Goal: Transaction & Acquisition: Purchase product/service

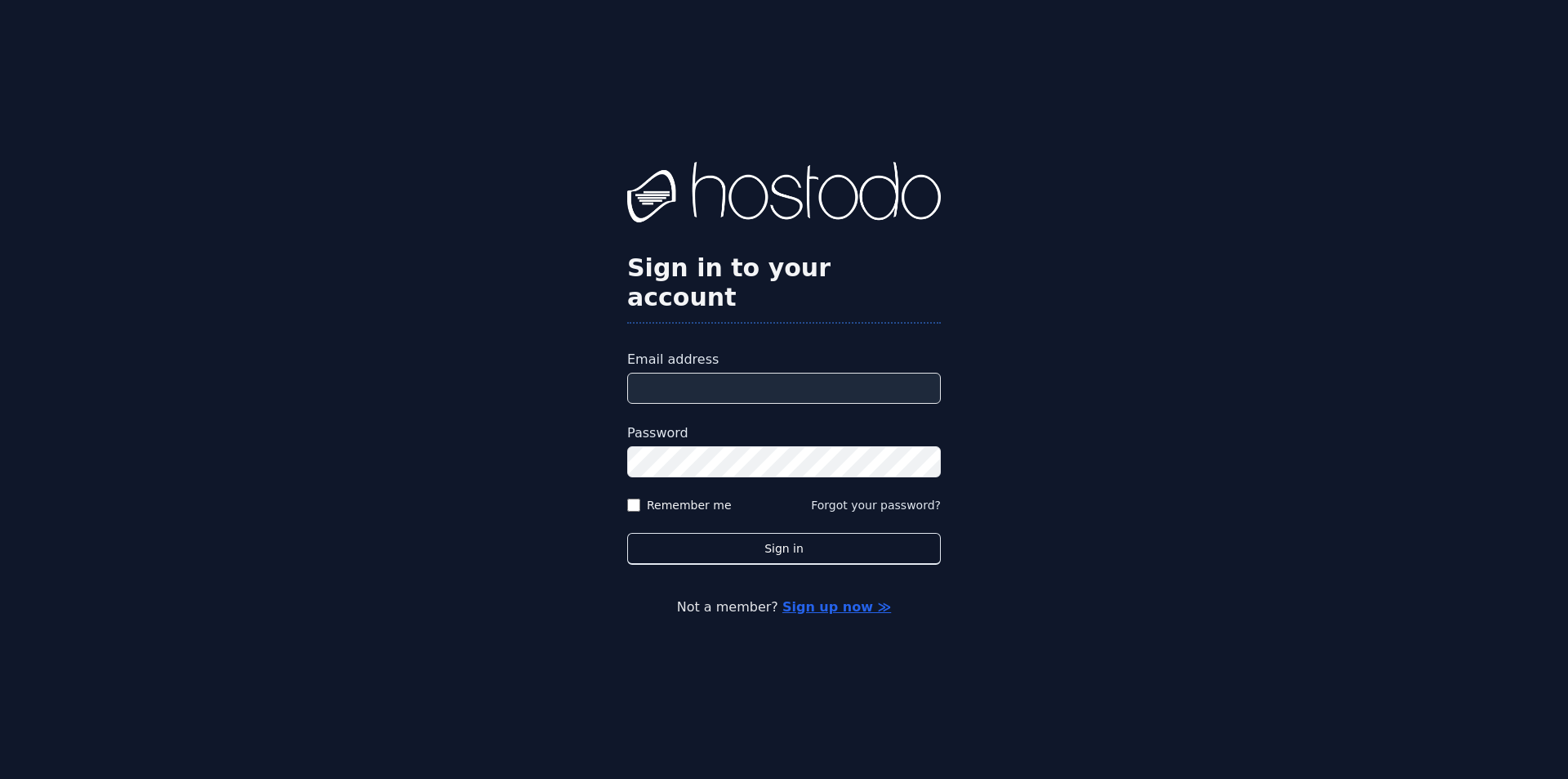
click at [697, 357] on div "Email address" at bounding box center [784, 376] width 313 height 54
click at [697, 372] on input "Email address" at bounding box center [784, 388] width 313 height 31
click at [801, 374] on input "**********" at bounding box center [784, 388] width 313 height 31
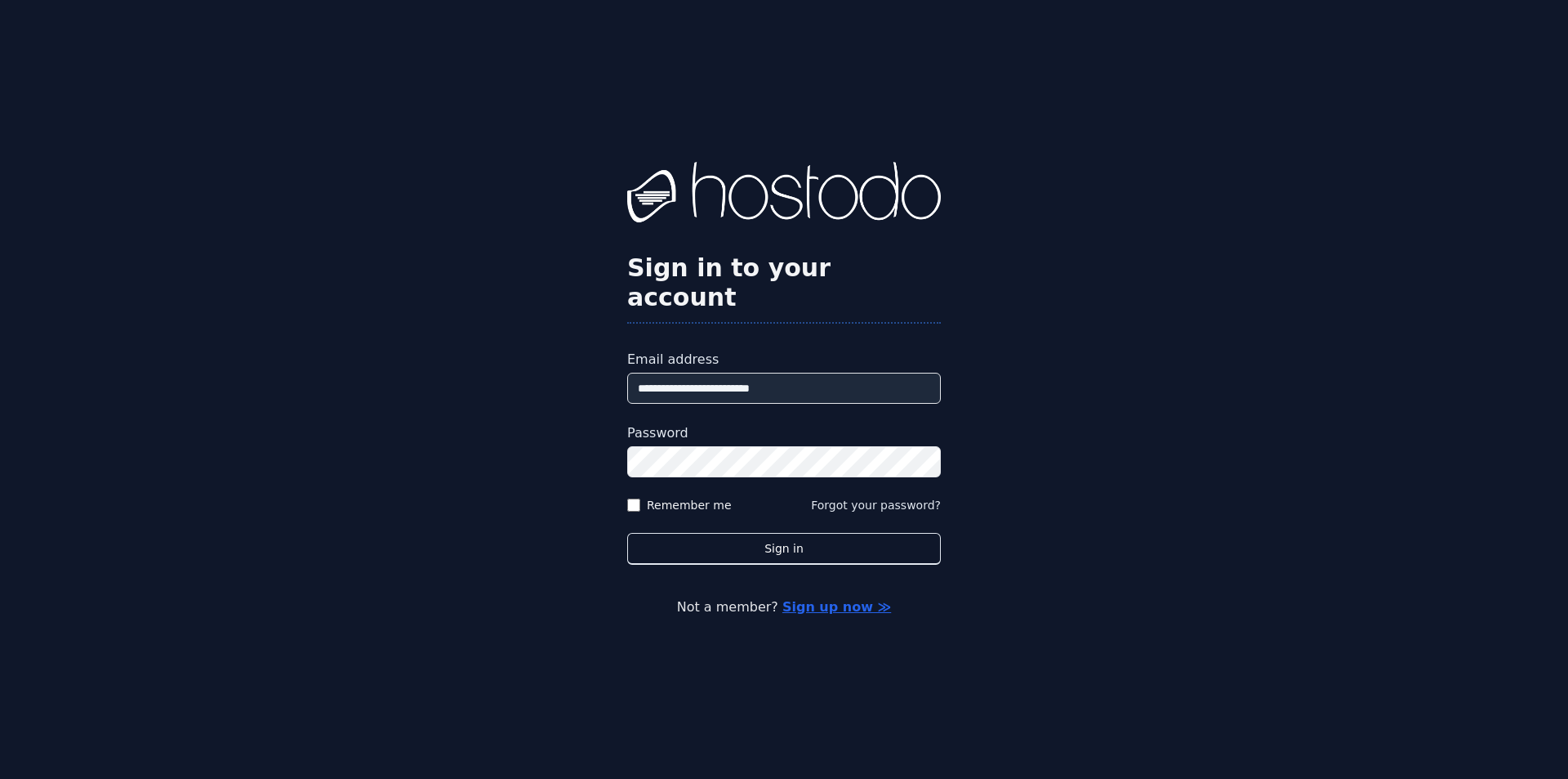
click at [801, 374] on input "**********" at bounding box center [784, 388] width 313 height 31
paste input "email"
type input "**********"
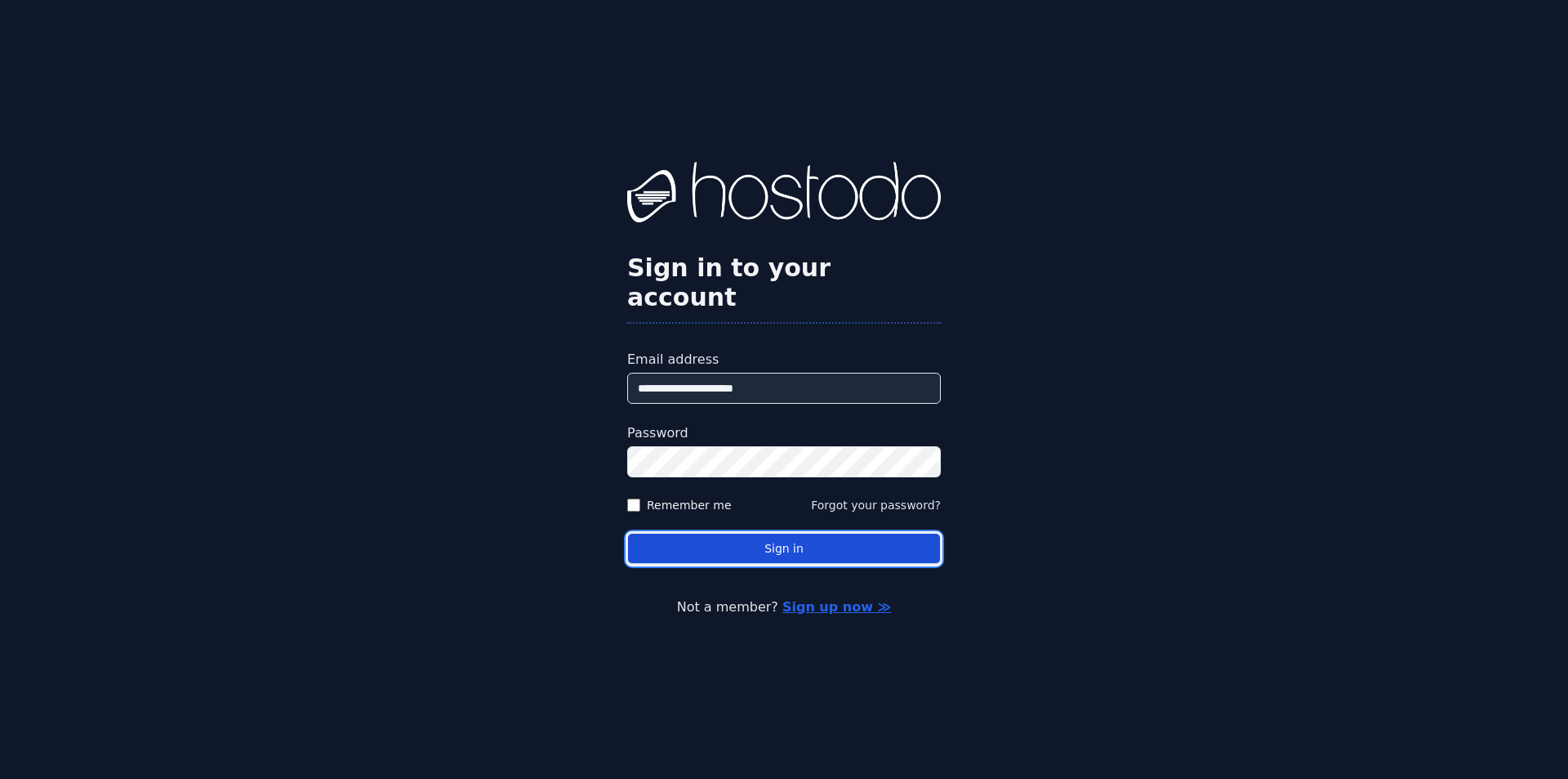
click at [752, 532] on button "Sign in" at bounding box center [784, 548] width 313 height 31
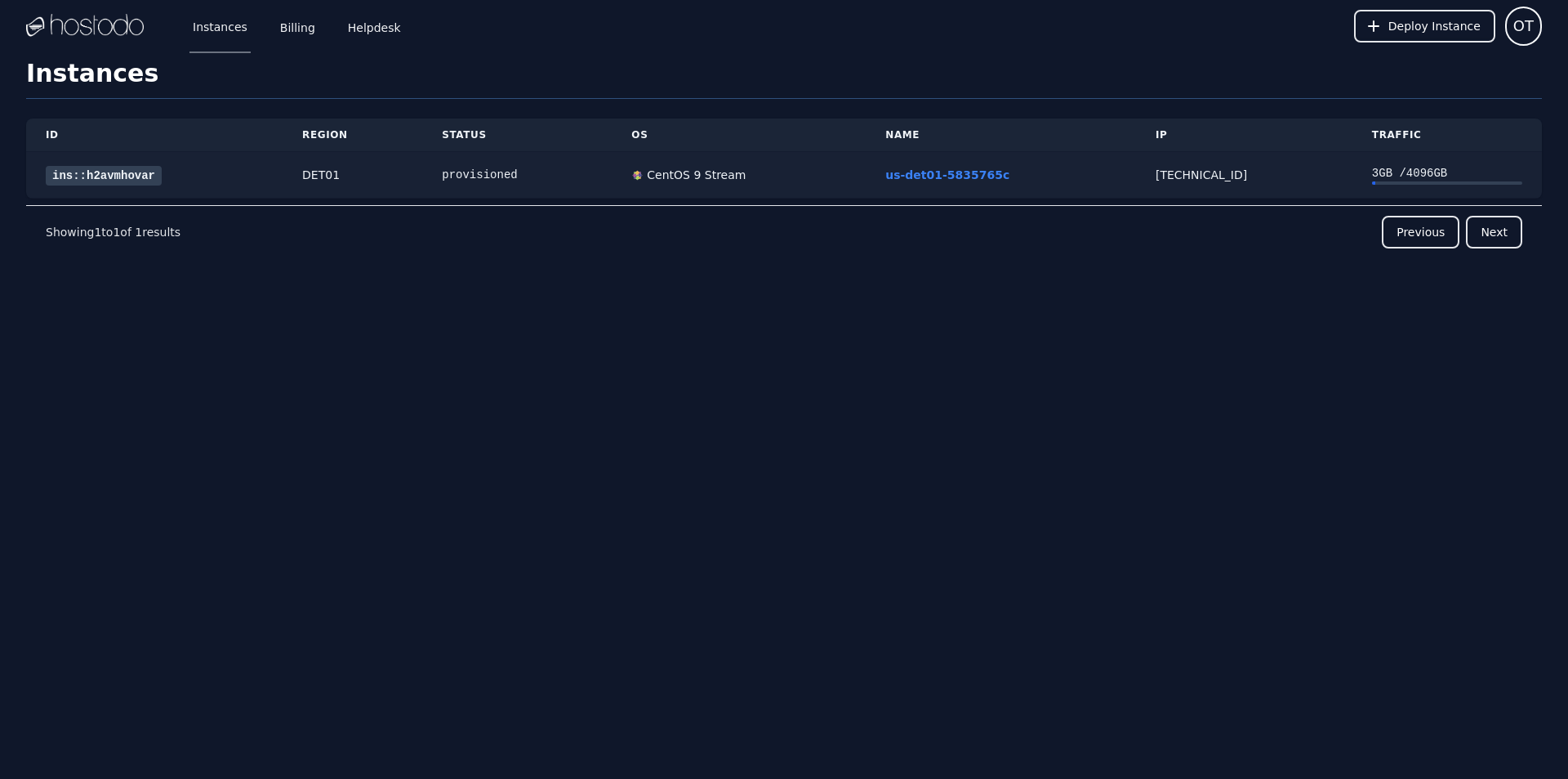
click at [240, 177] on div "ins::h2avmhovar" at bounding box center [154, 175] width 217 height 17
click at [359, 178] on div "DET01" at bounding box center [352, 175] width 100 height 17
click at [268, 27] on div "Instances Billing Helpdesk" at bounding box center [283, 26] width 241 height 54
click at [277, 28] on link "Billing" at bounding box center [297, 26] width 41 height 54
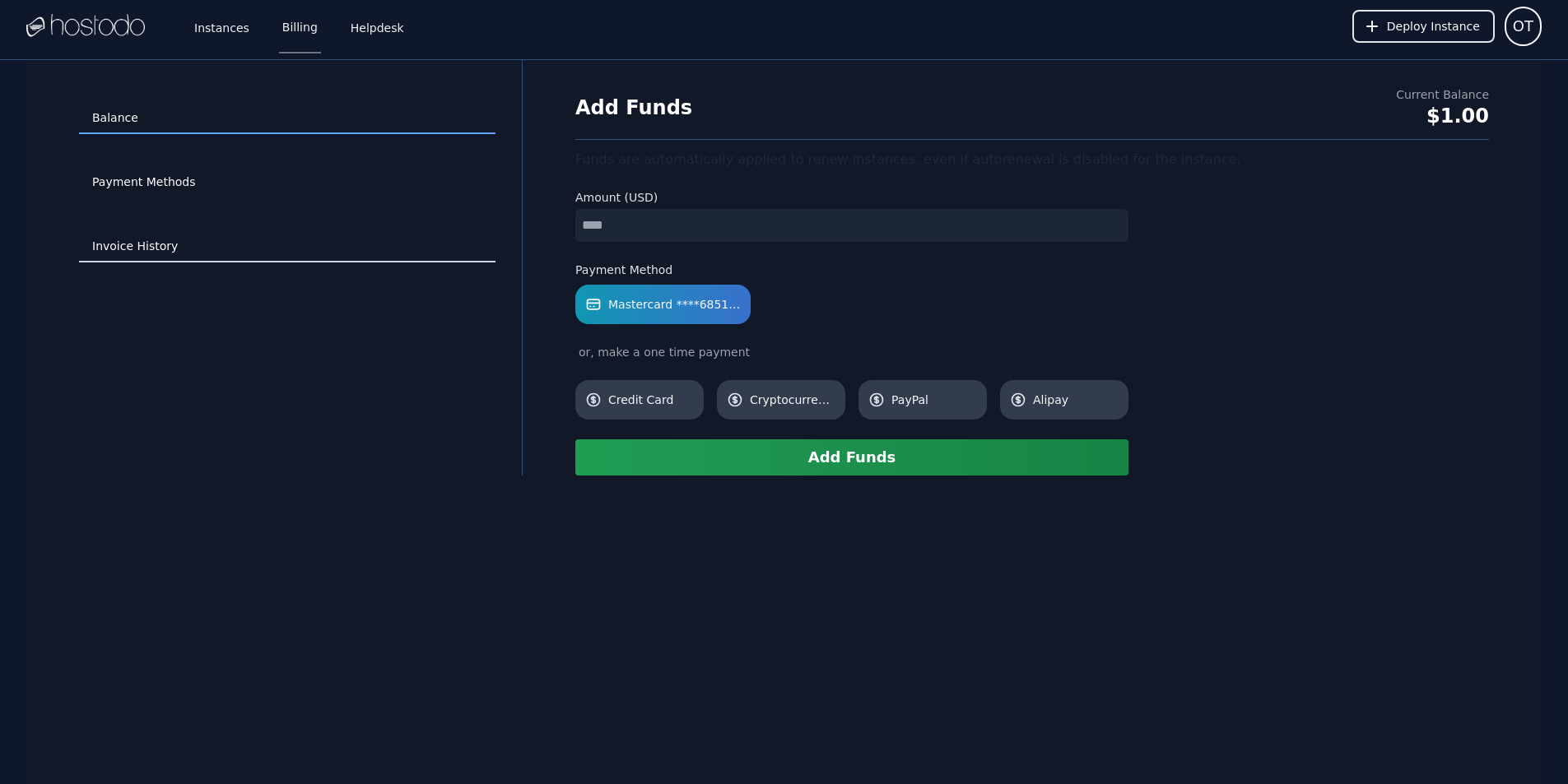
click at [160, 257] on link "Invoice History" at bounding box center [287, 247] width 416 height 32
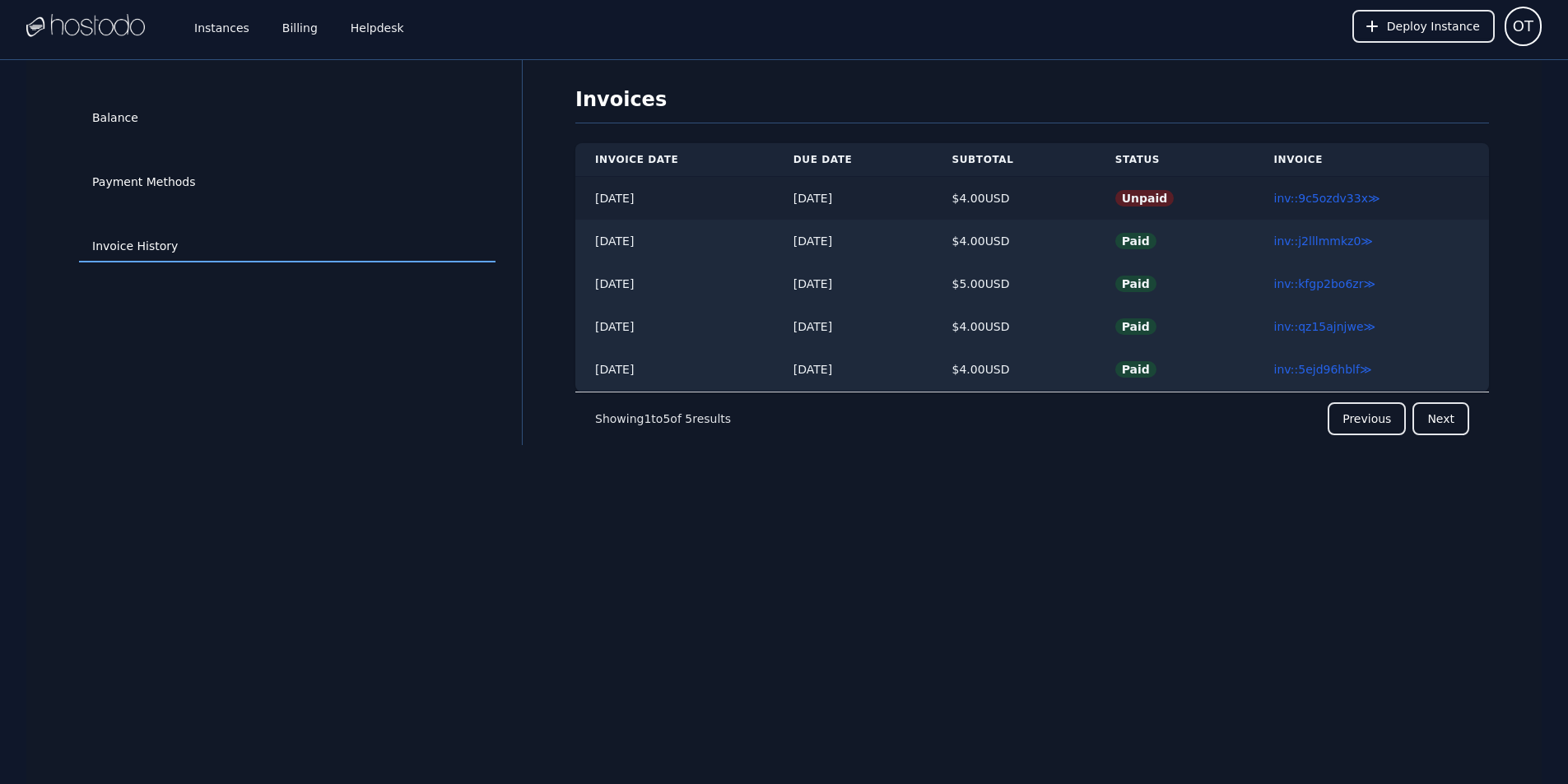
click at [1133, 197] on span "Unpaid" at bounding box center [1145, 198] width 59 height 17
click at [983, 199] on div "$ 4.00 USD" at bounding box center [1014, 198] width 124 height 17
click at [1309, 199] on link "inv::9c5ozdv33x ≫" at bounding box center [1327, 198] width 106 height 13
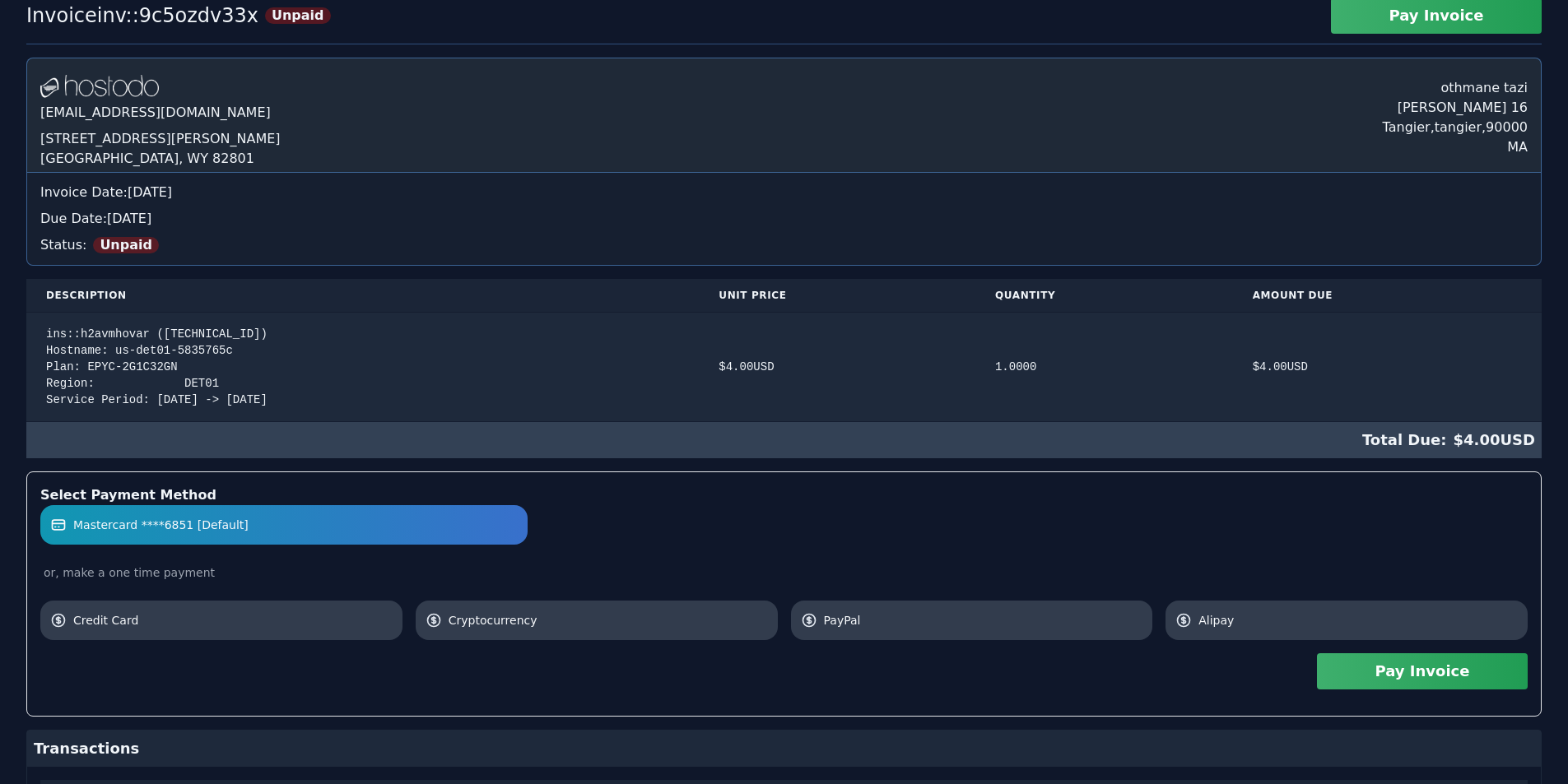
scroll to position [208, 0]
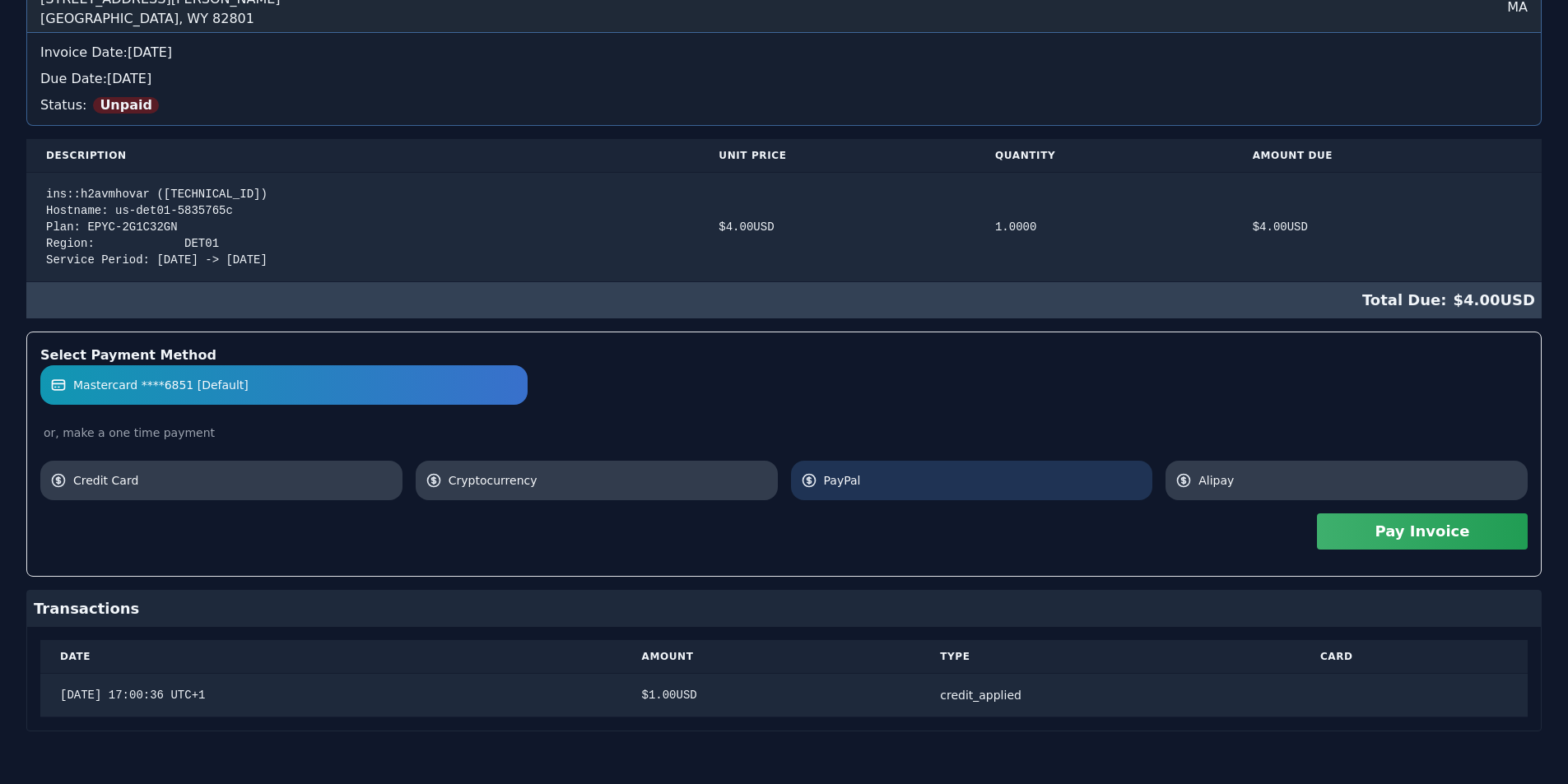
click at [1062, 492] on link "PayPal" at bounding box center [972, 480] width 362 height 40
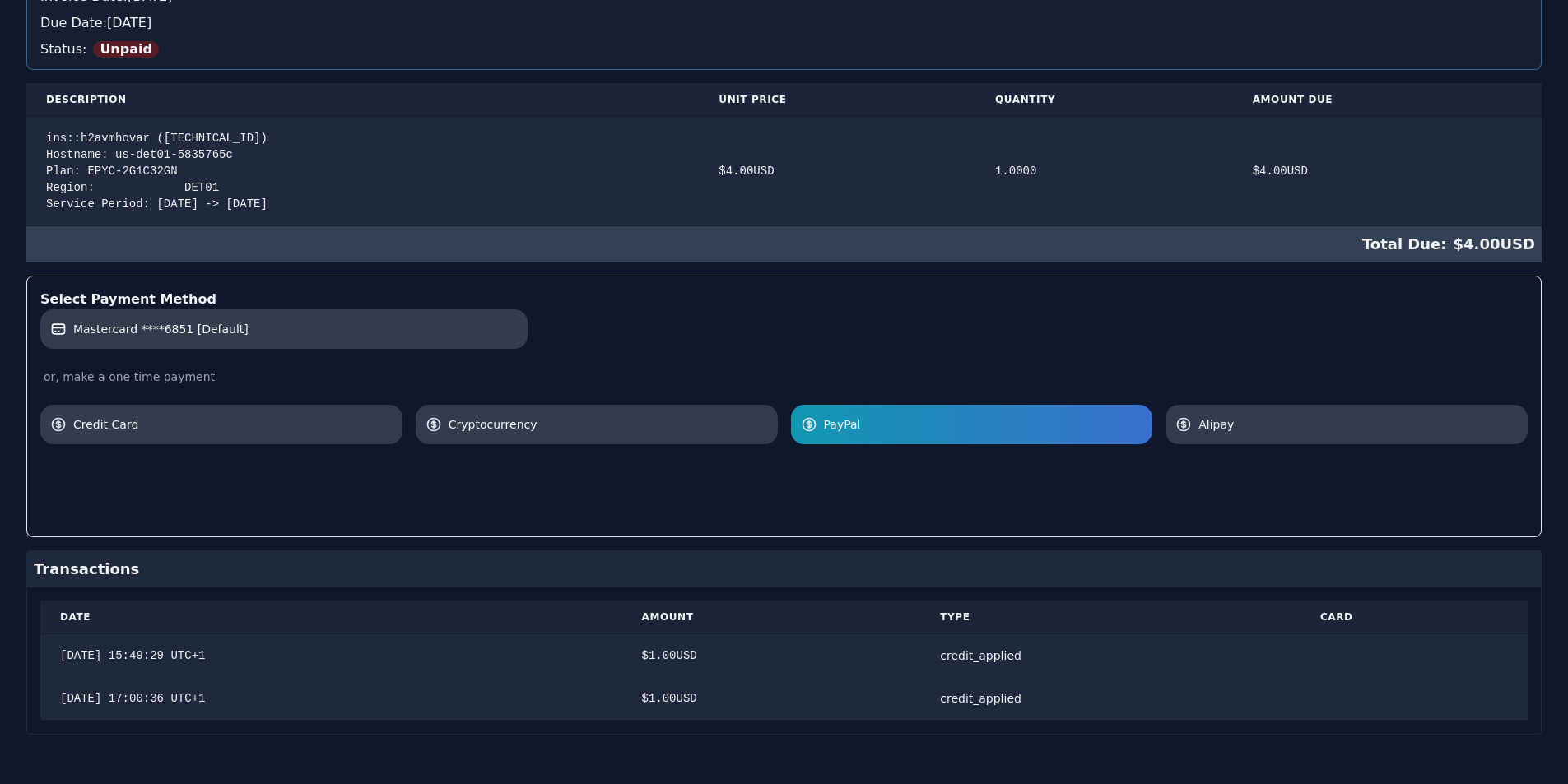
scroll to position [267, 0]
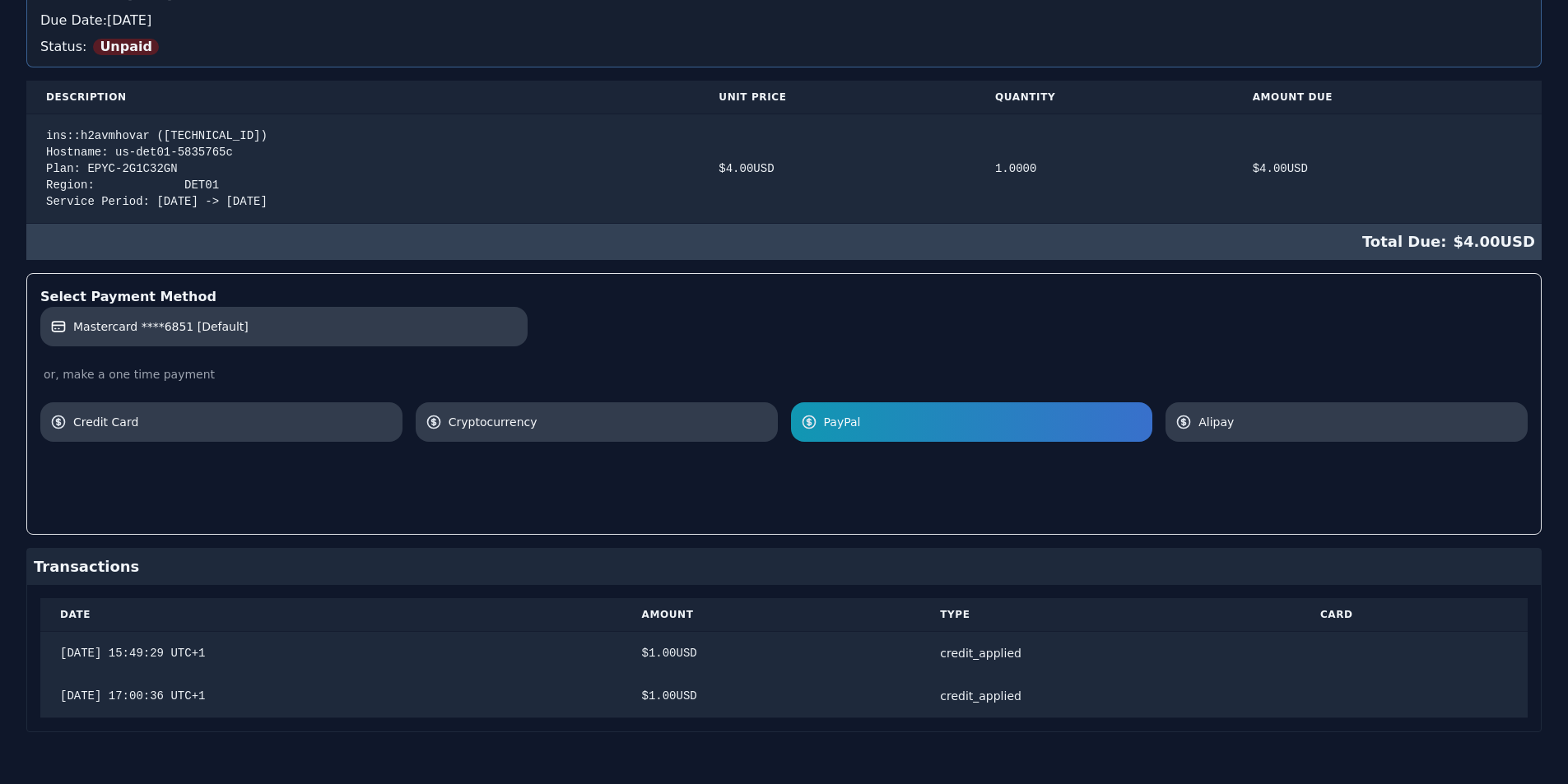
click at [1472, 453] on div at bounding box center [784, 481] width 1487 height 79
click at [280, 425] on span "Credit Card" at bounding box center [232, 421] width 320 height 17
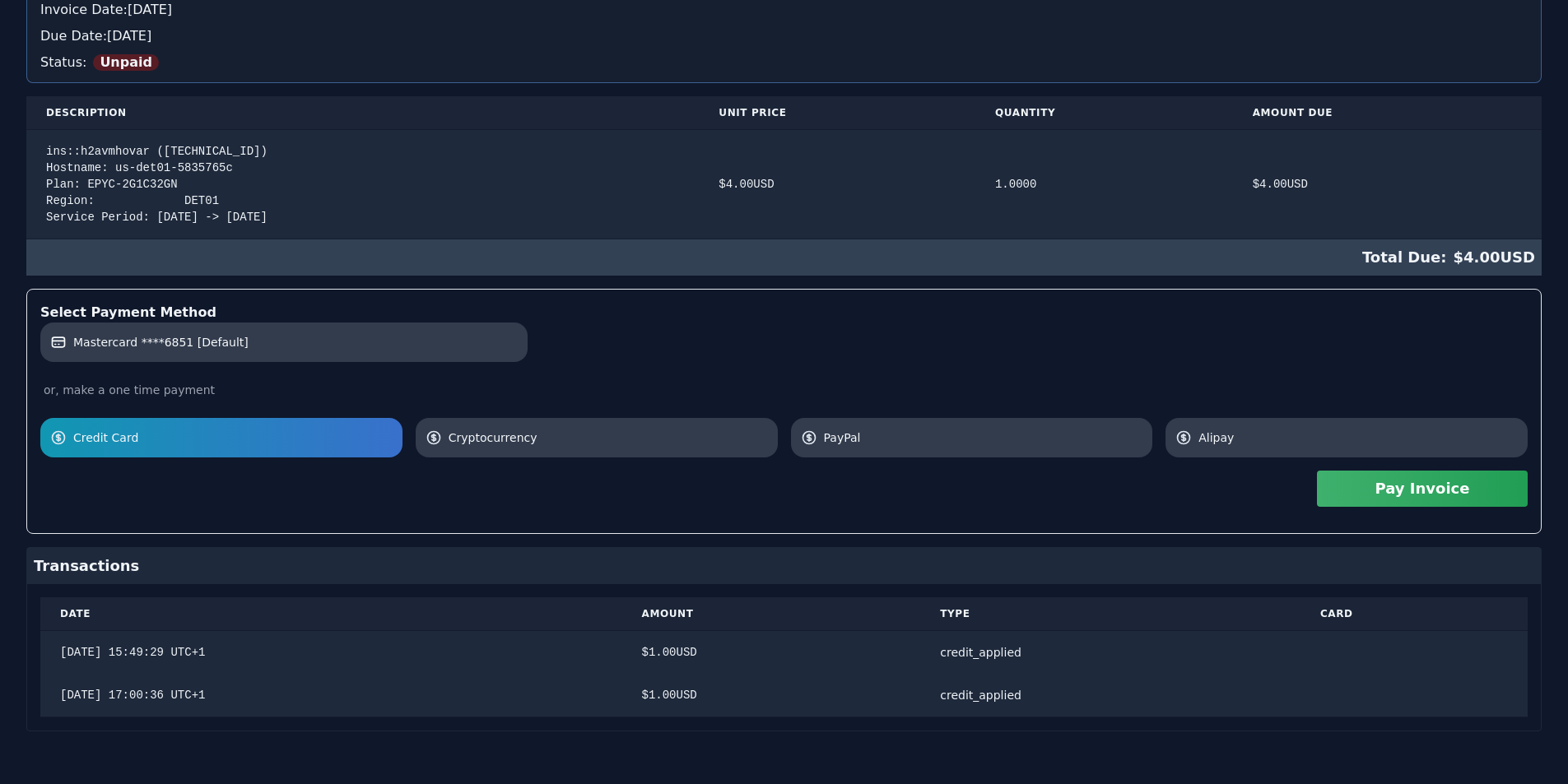
click at [1448, 500] on button "Pay Invoice" at bounding box center [1422, 488] width 211 height 37
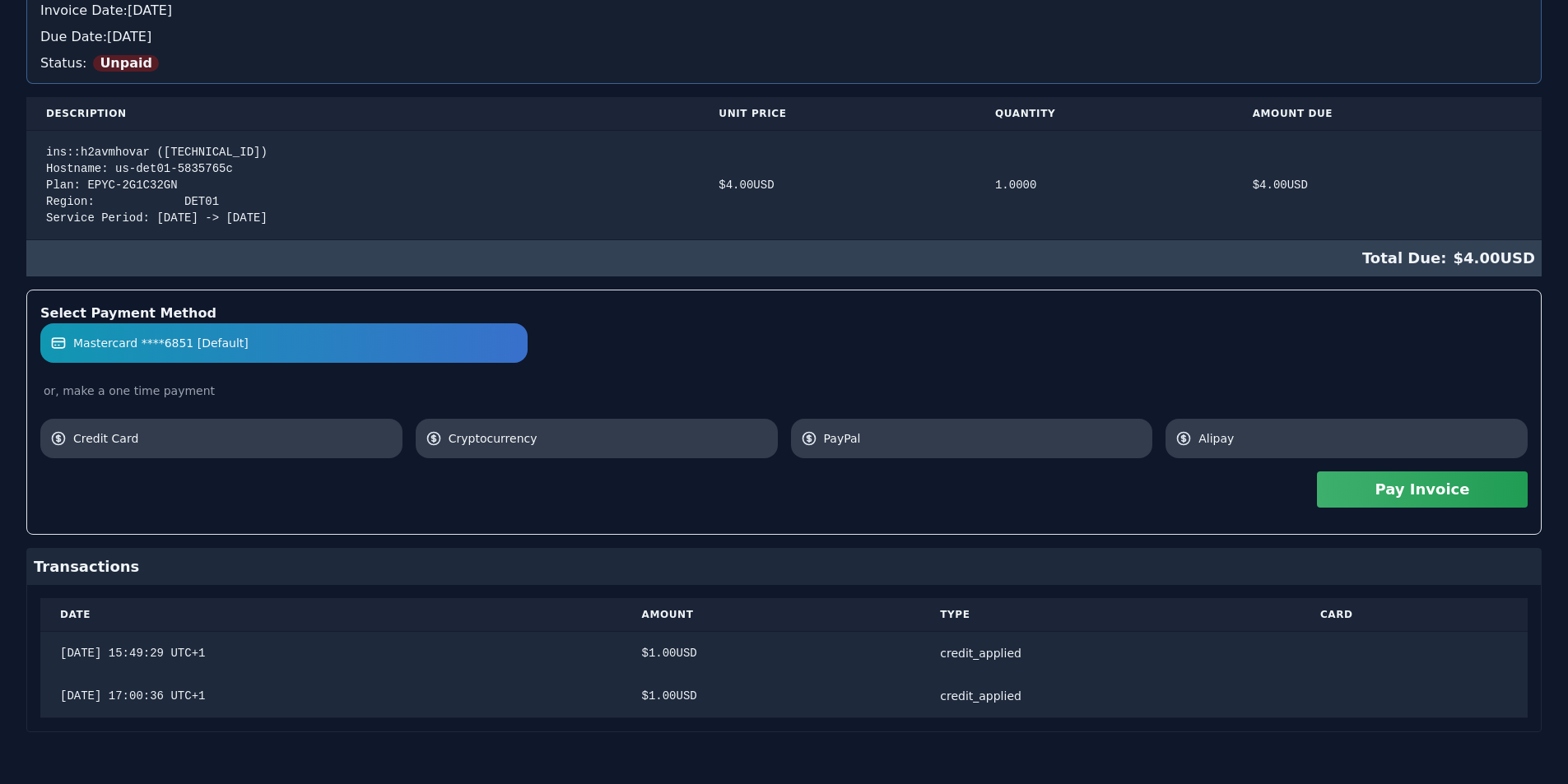
scroll to position [251, 0]
click at [996, 442] on span "PayPal" at bounding box center [983, 437] width 320 height 17
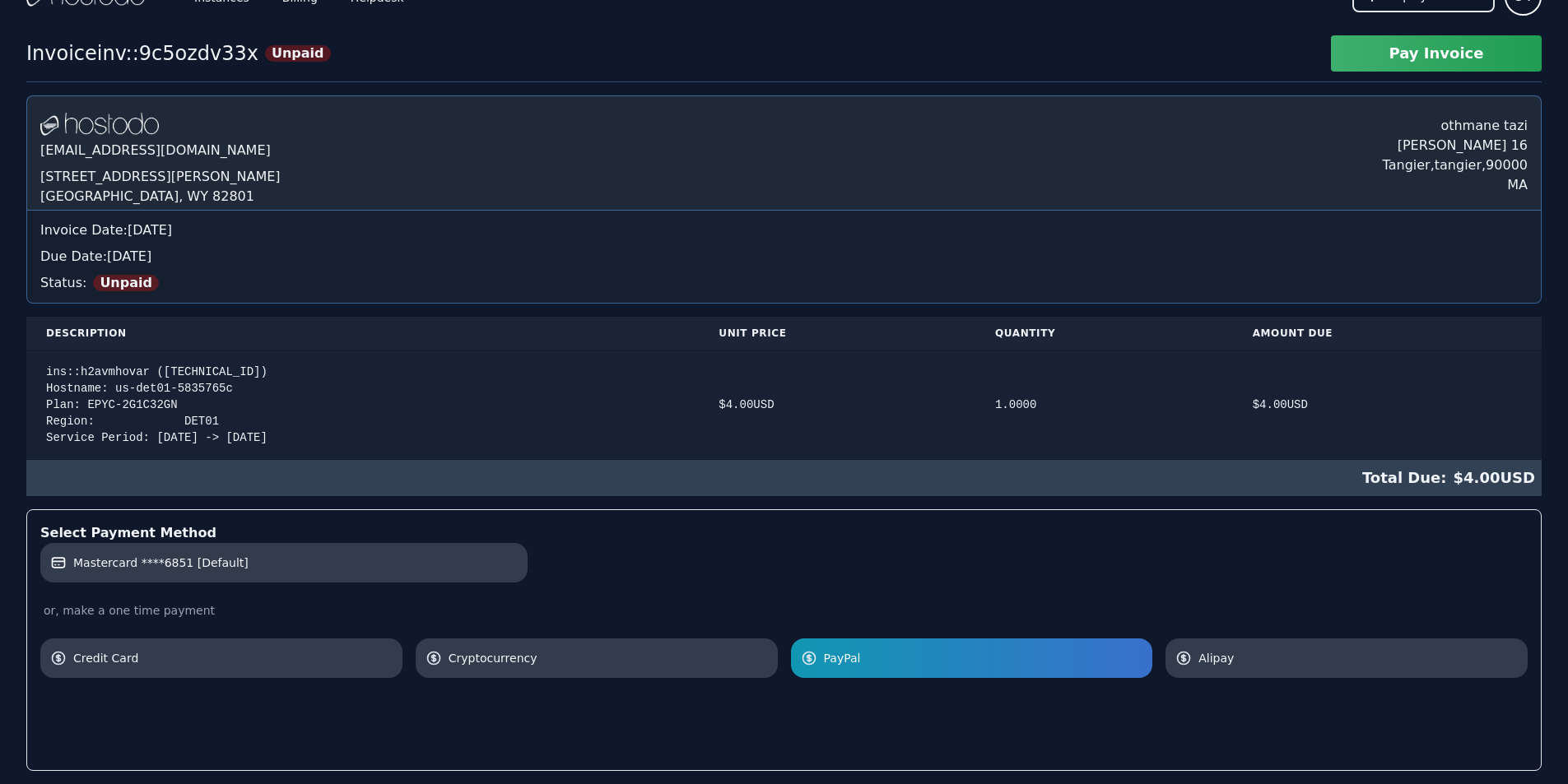
scroll to position [4, 0]
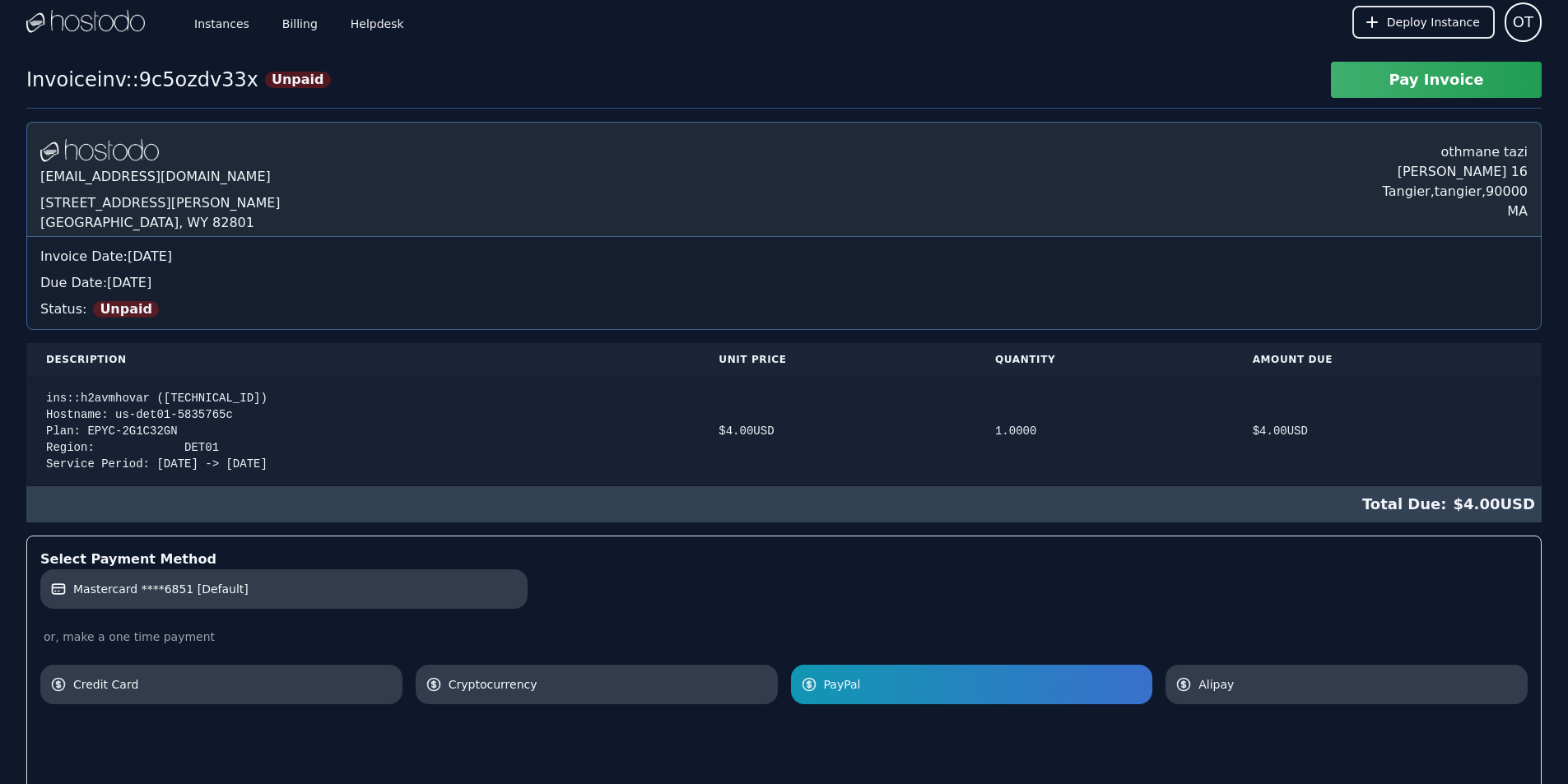
click at [1062, 452] on td "1.0000" at bounding box center [1104, 431] width 257 height 110
click at [1038, 433] on td "1.0000" at bounding box center [1104, 431] width 257 height 110
click at [861, 423] on div "$ 4.00 USD" at bounding box center [837, 431] width 237 height 17
click at [623, 426] on div "ins::h2avmhovar (38.43.93.248) Hostname: us-det01-5835765c Plan: EPYC-2G1C32GN …" at bounding box center [363, 430] width 633 height 82
click at [289, 428] on div "ins::h2avmhovar (38.43.93.248) Hostname: us-det01-5835765c Plan: EPYC-2G1C32GN …" at bounding box center [363, 430] width 633 height 82
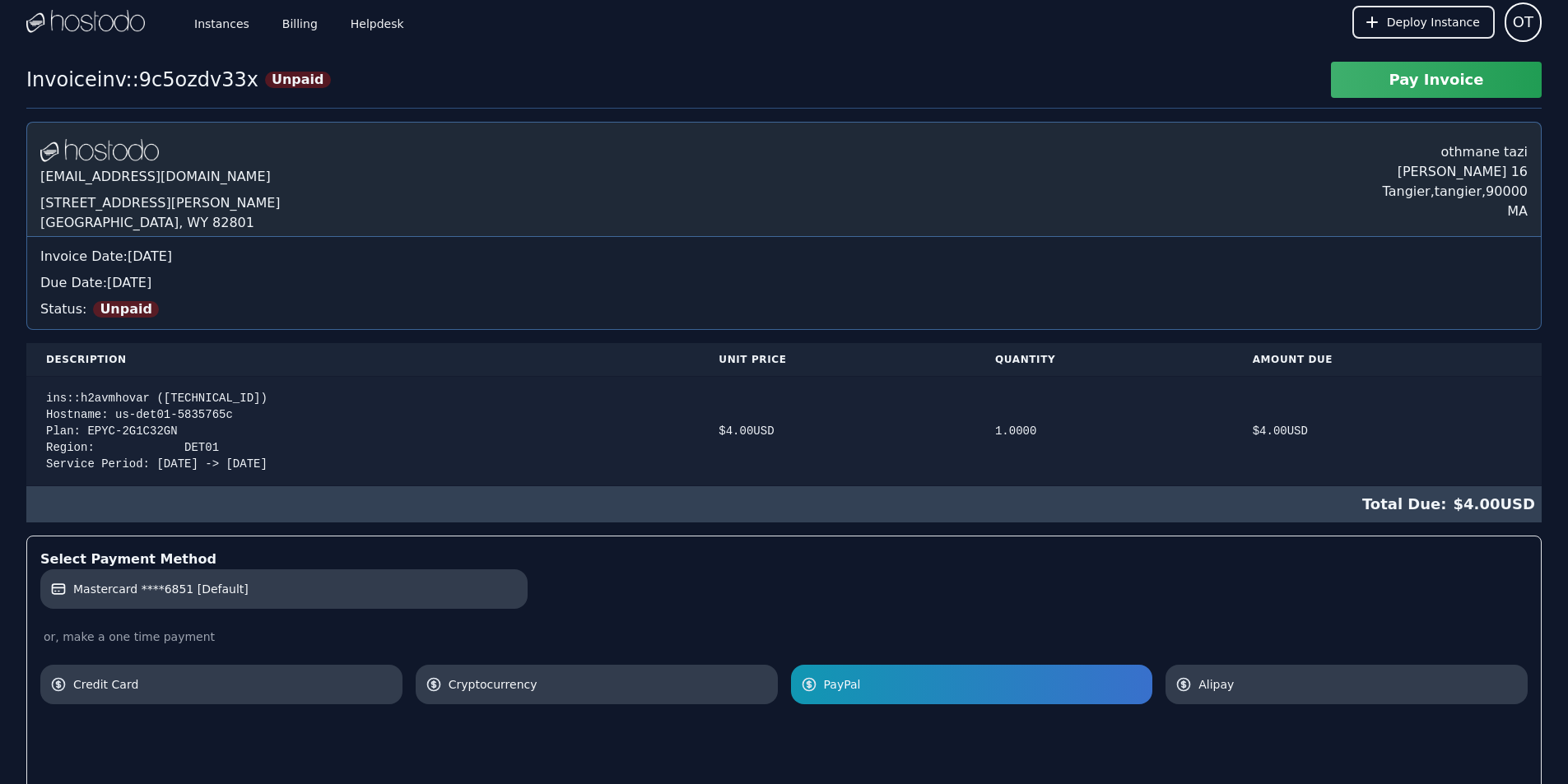
click at [1432, 446] on td "$ 4.00 USD" at bounding box center [1387, 431] width 309 height 110
click at [1414, 504] on span "Total Due:" at bounding box center [1408, 503] width 91 height 23
click at [1325, 448] on td "$ 4.00 USD" at bounding box center [1387, 431] width 309 height 110
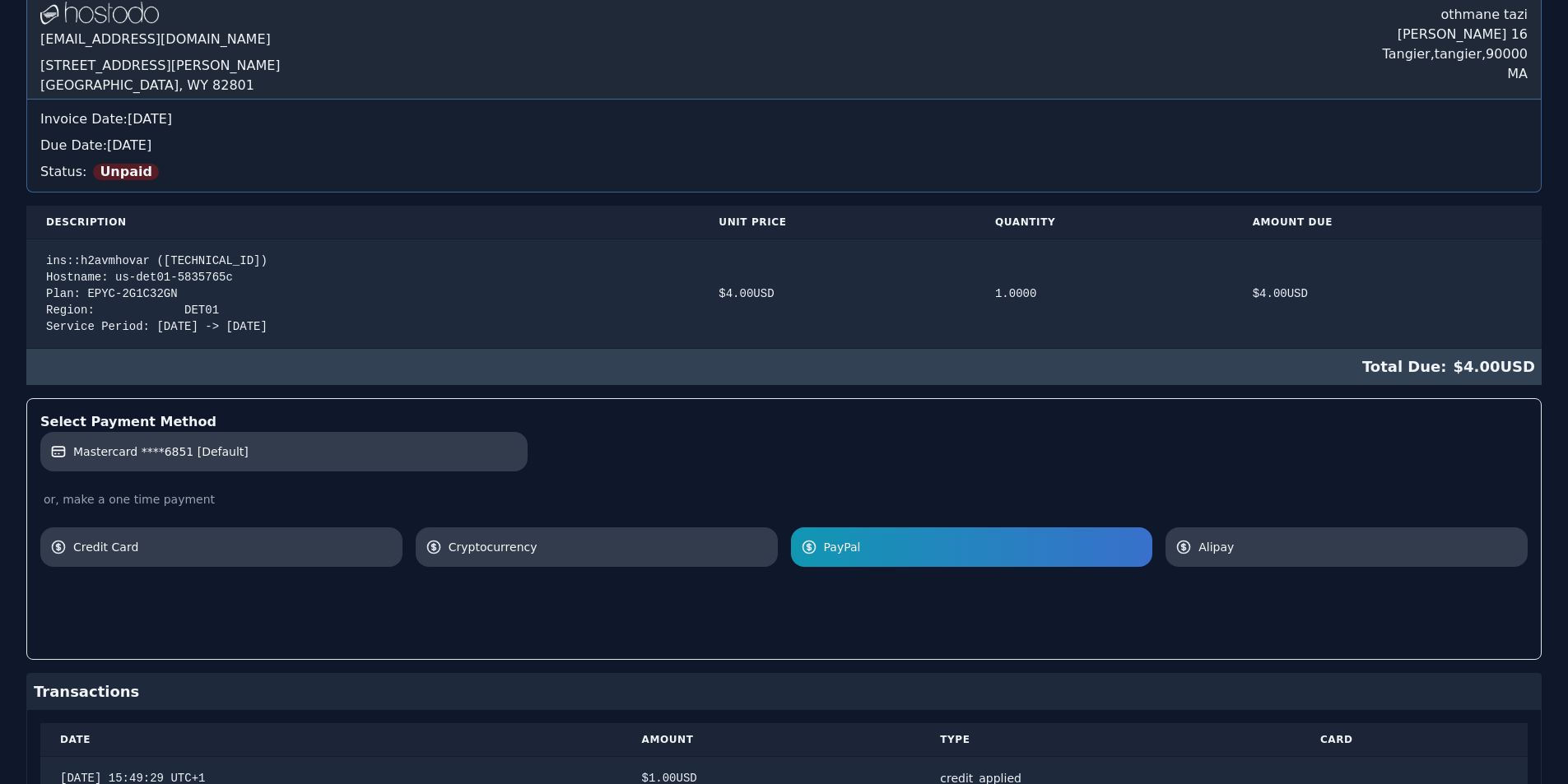
scroll to position [0, 0]
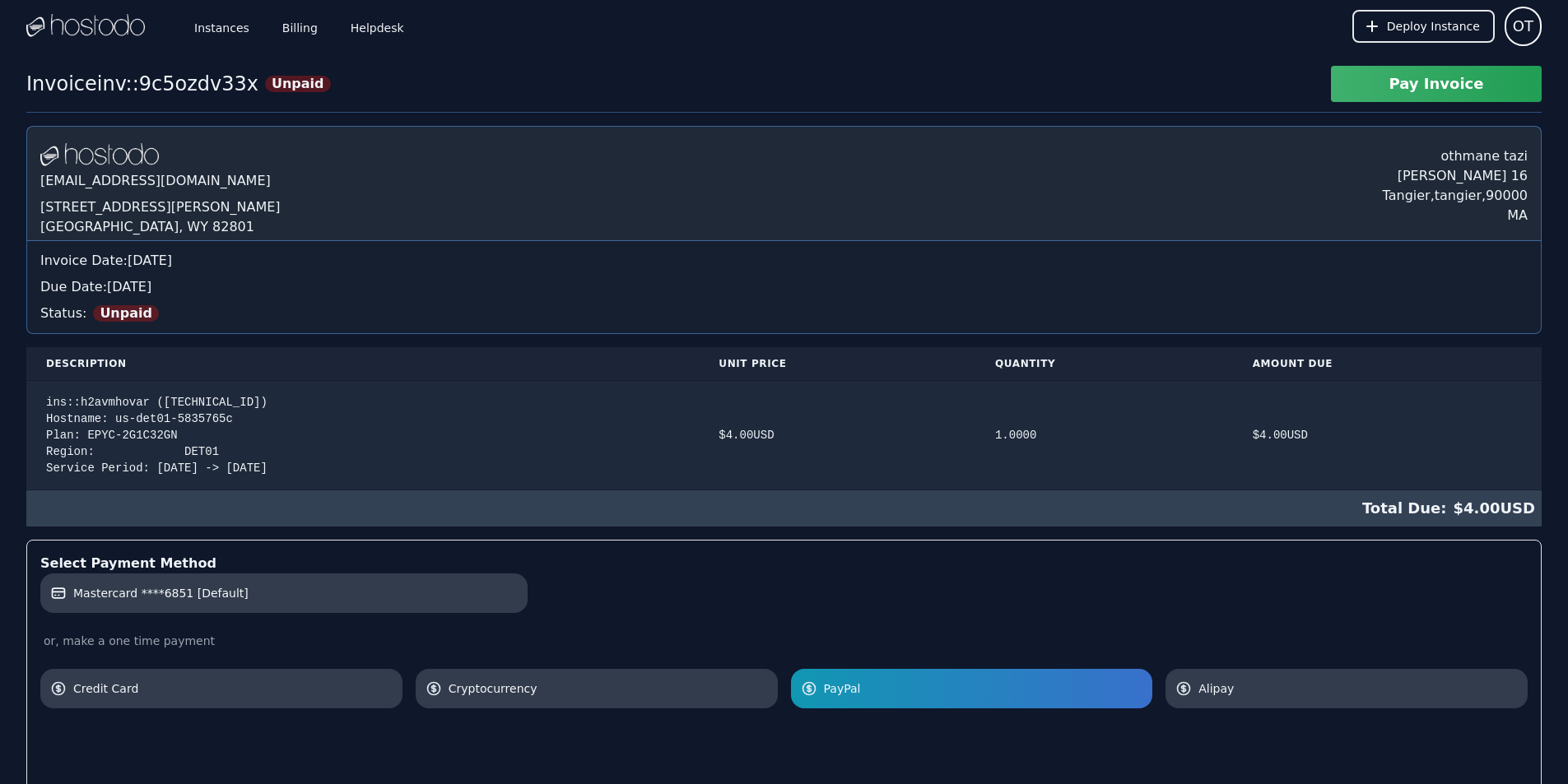
click at [1440, 88] on button "Pay Invoice" at bounding box center [1435, 84] width 211 height 37
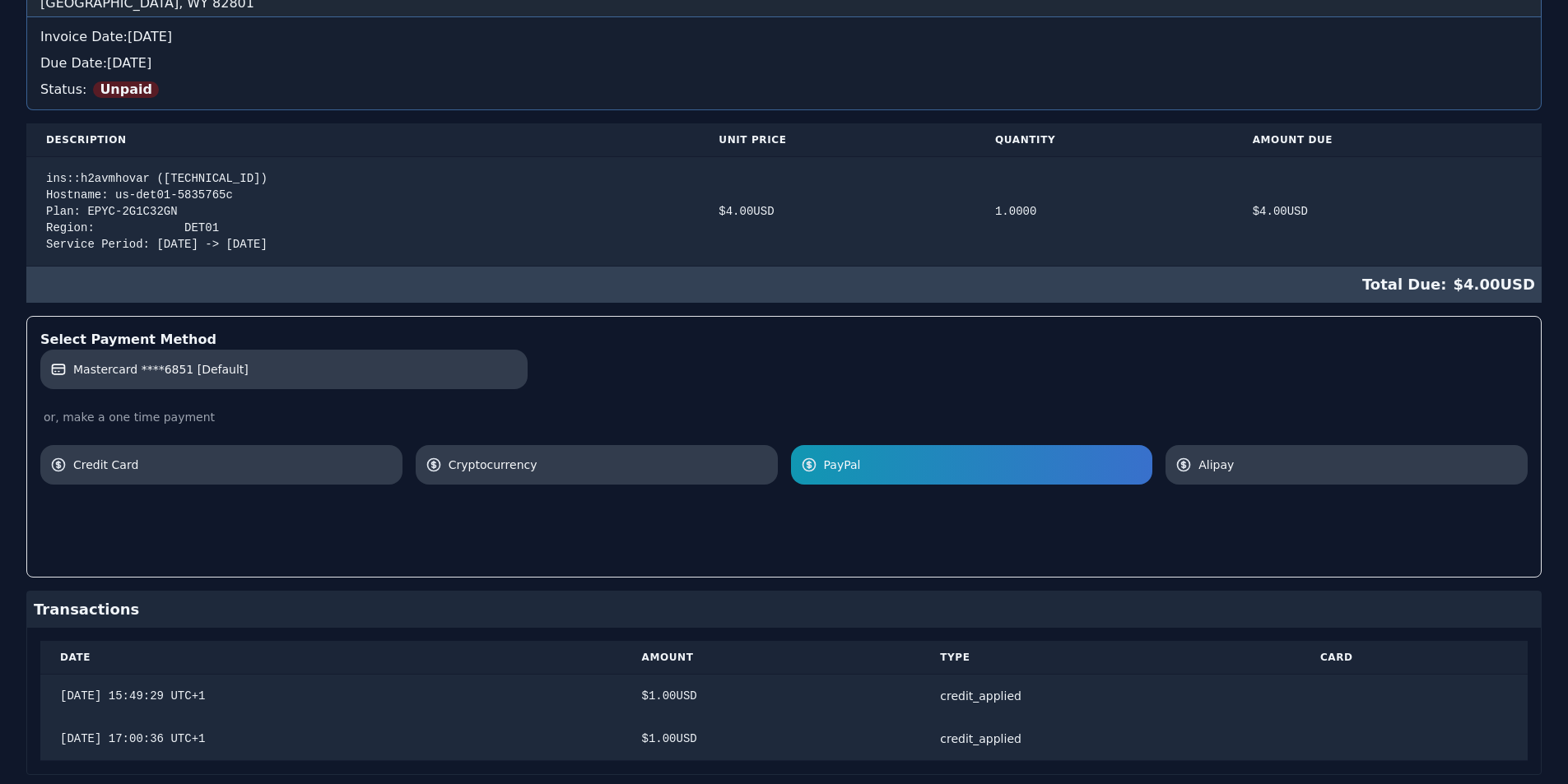
scroll to position [267, 0]
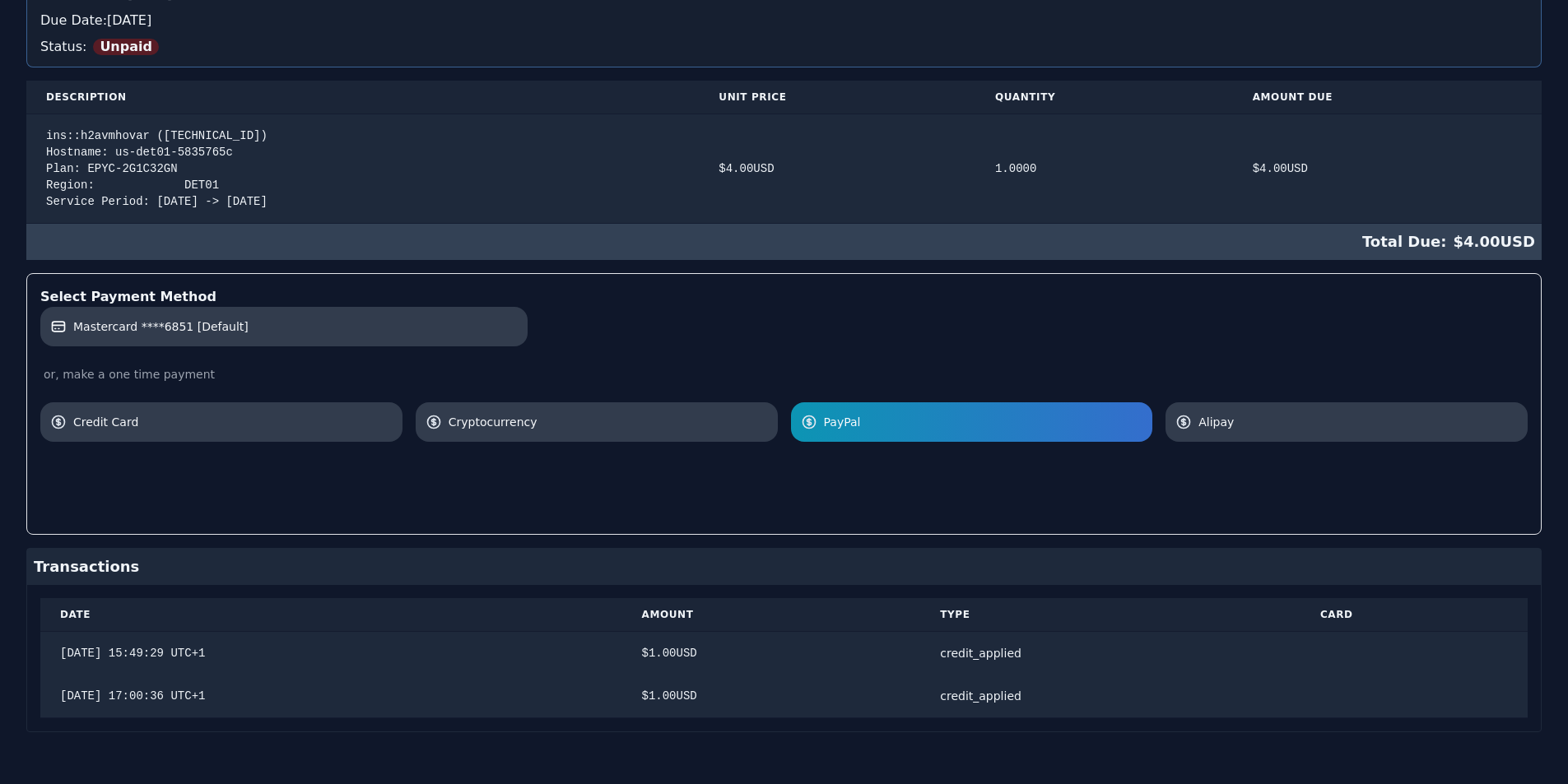
click at [933, 429] on span "PayPal" at bounding box center [983, 421] width 320 height 17
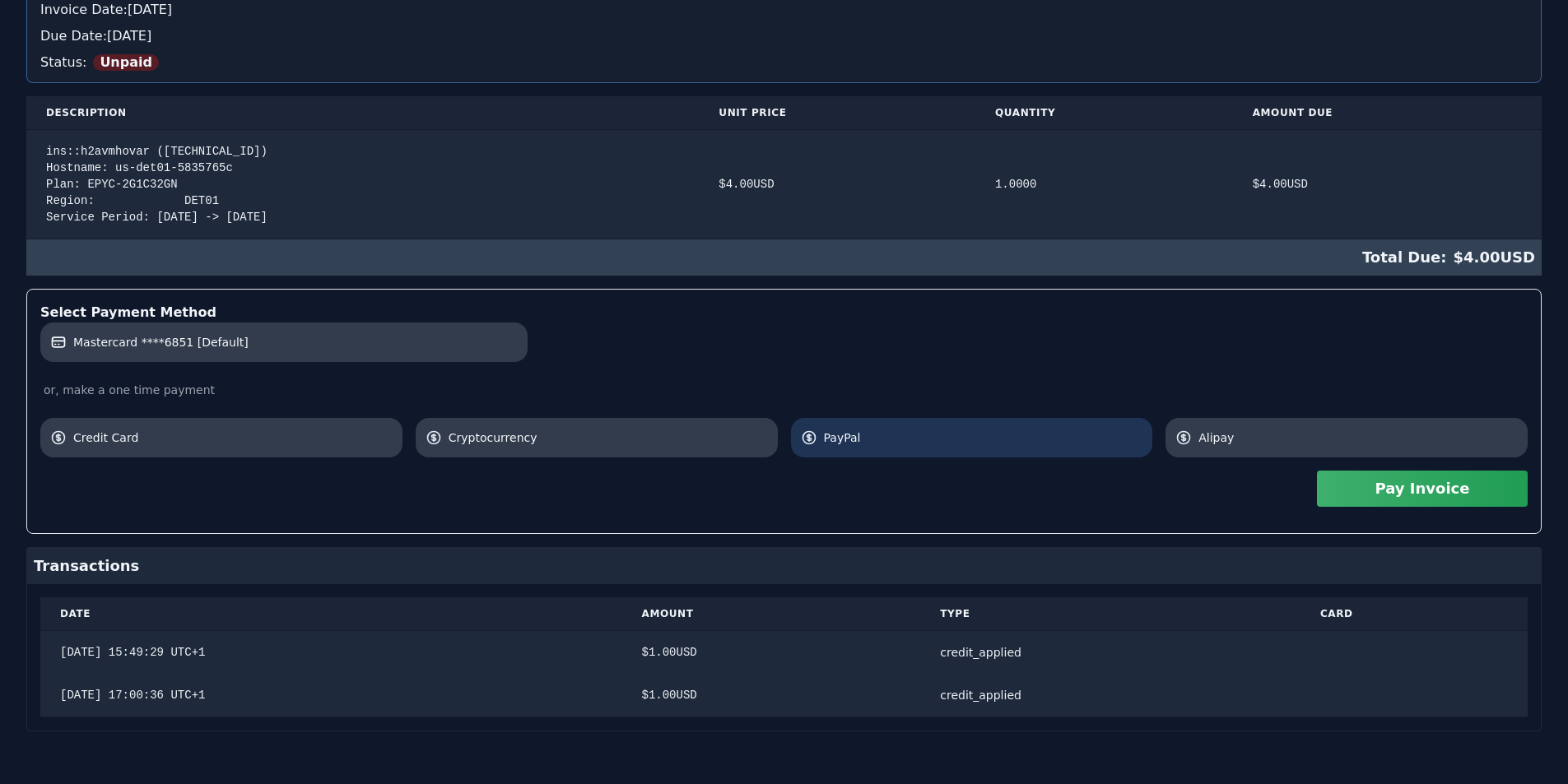
click at [933, 439] on span "PayPal" at bounding box center [983, 437] width 320 height 17
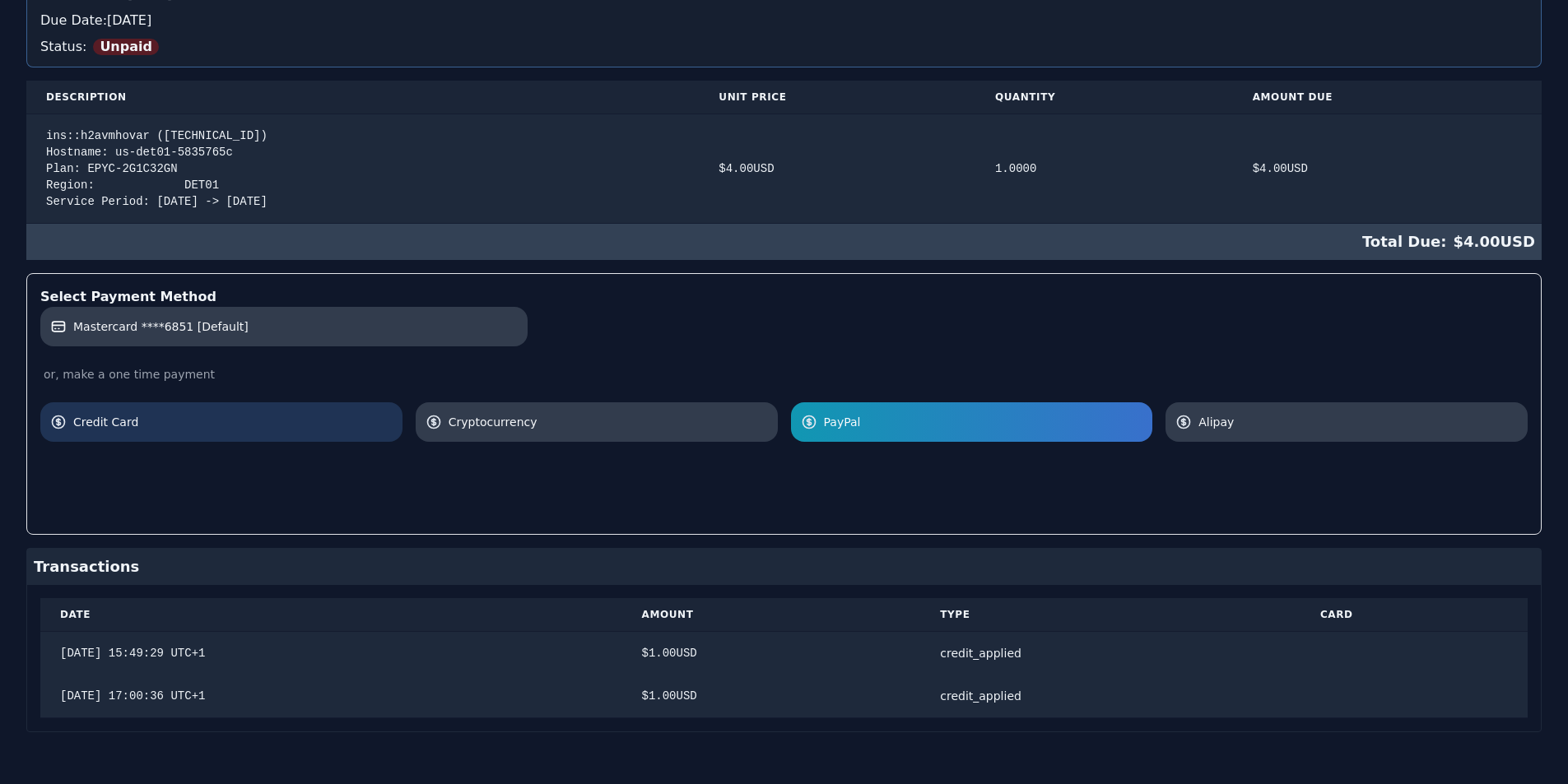
click at [290, 427] on span "Credit Card" at bounding box center [232, 421] width 320 height 17
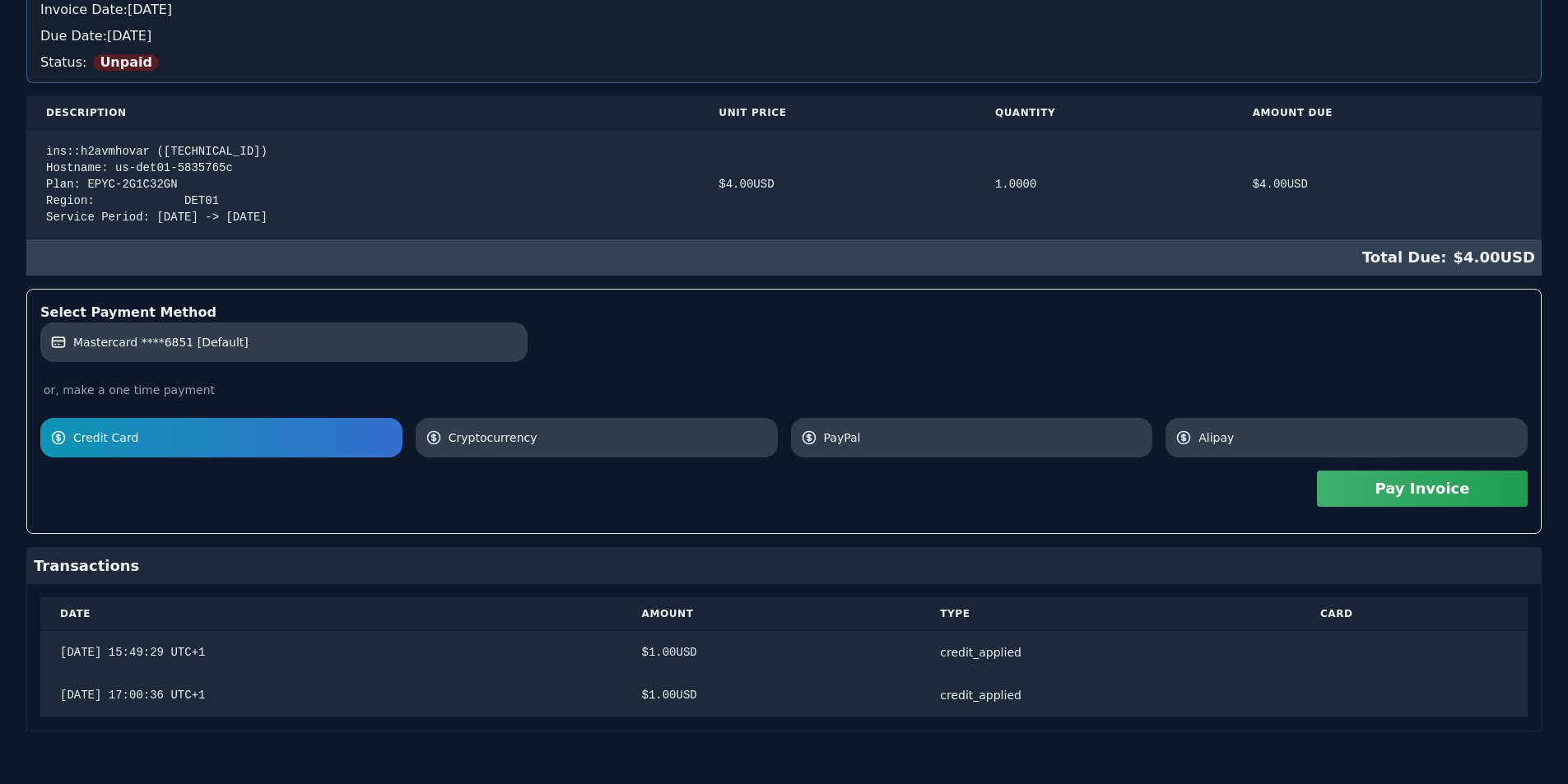
scroll to position [251, 0]
click at [1390, 490] on button "Pay Invoice" at bounding box center [1422, 488] width 211 height 37
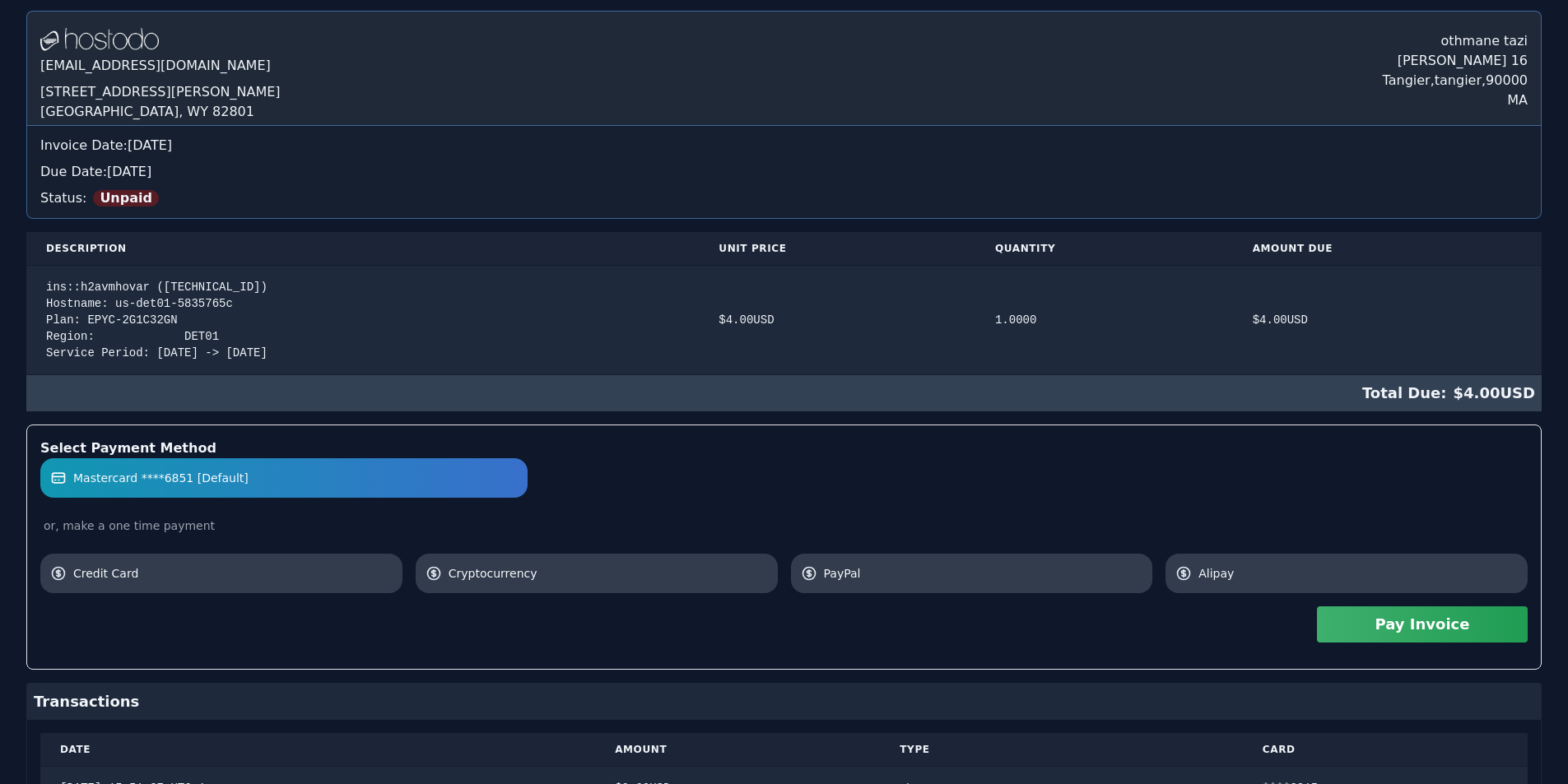
scroll to position [294, 0]
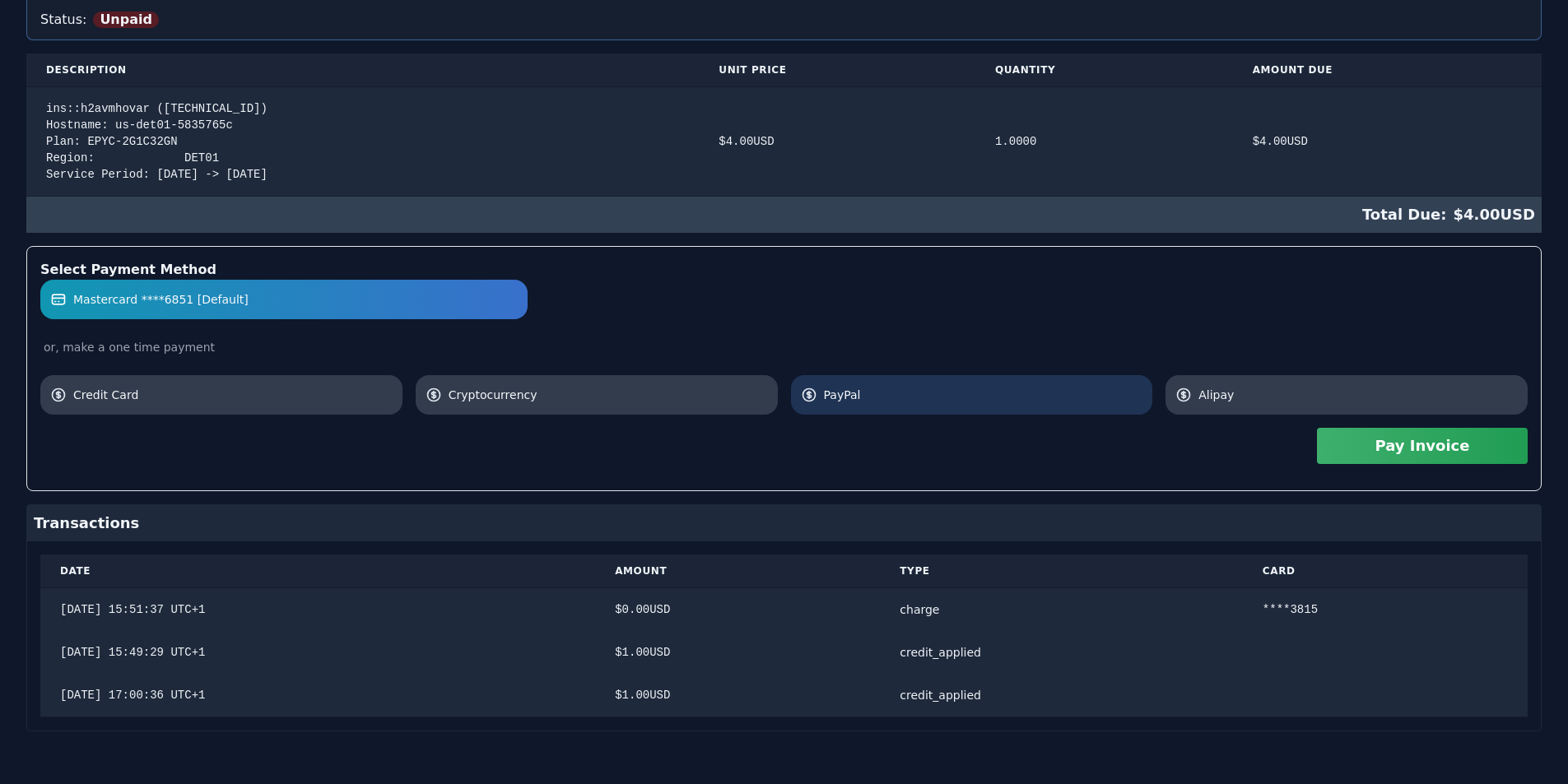
click at [890, 408] on link "PayPal" at bounding box center [972, 394] width 362 height 40
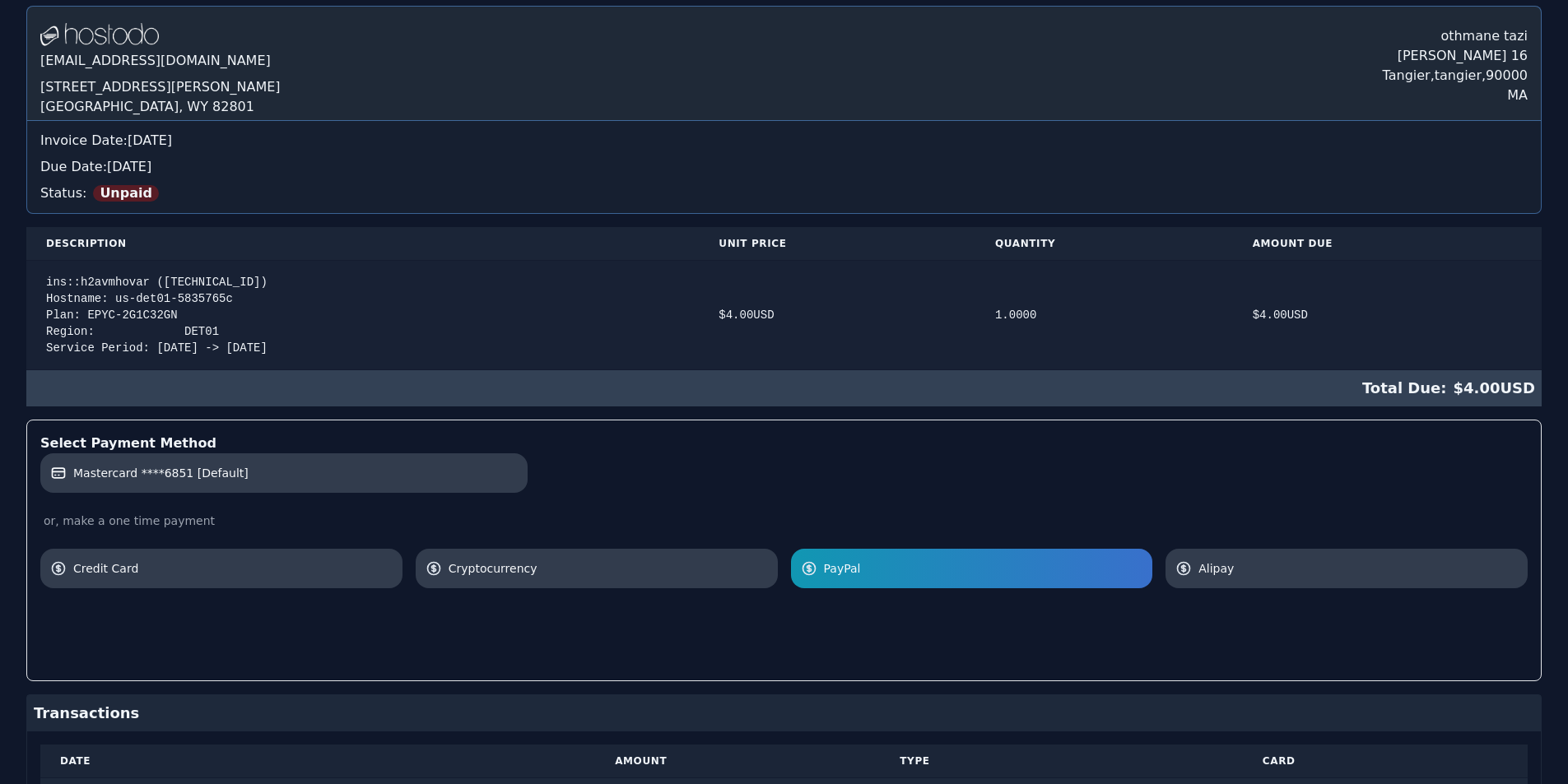
scroll to position [0, 0]
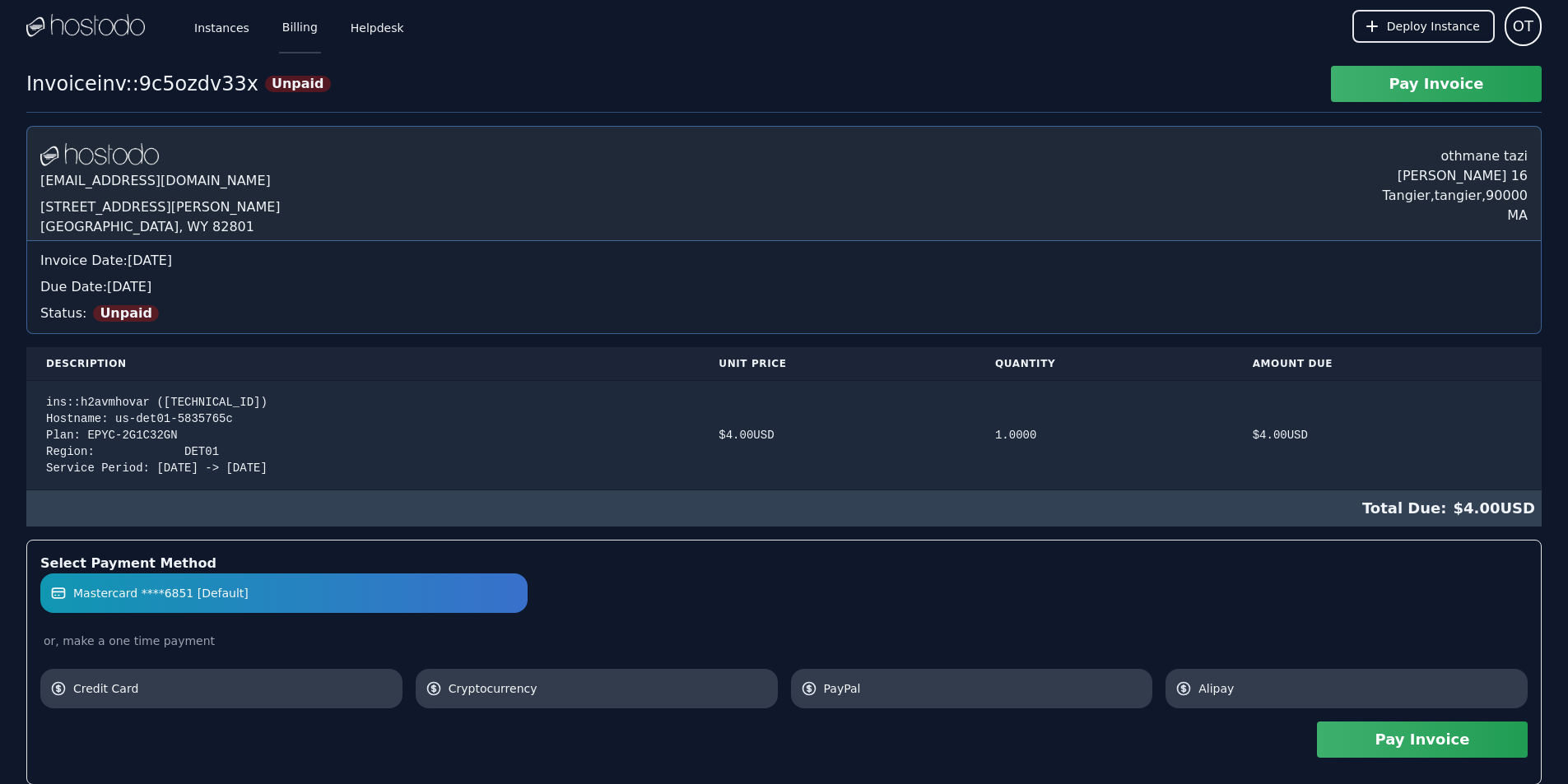
click at [288, 32] on link "Billing" at bounding box center [300, 26] width 42 height 54
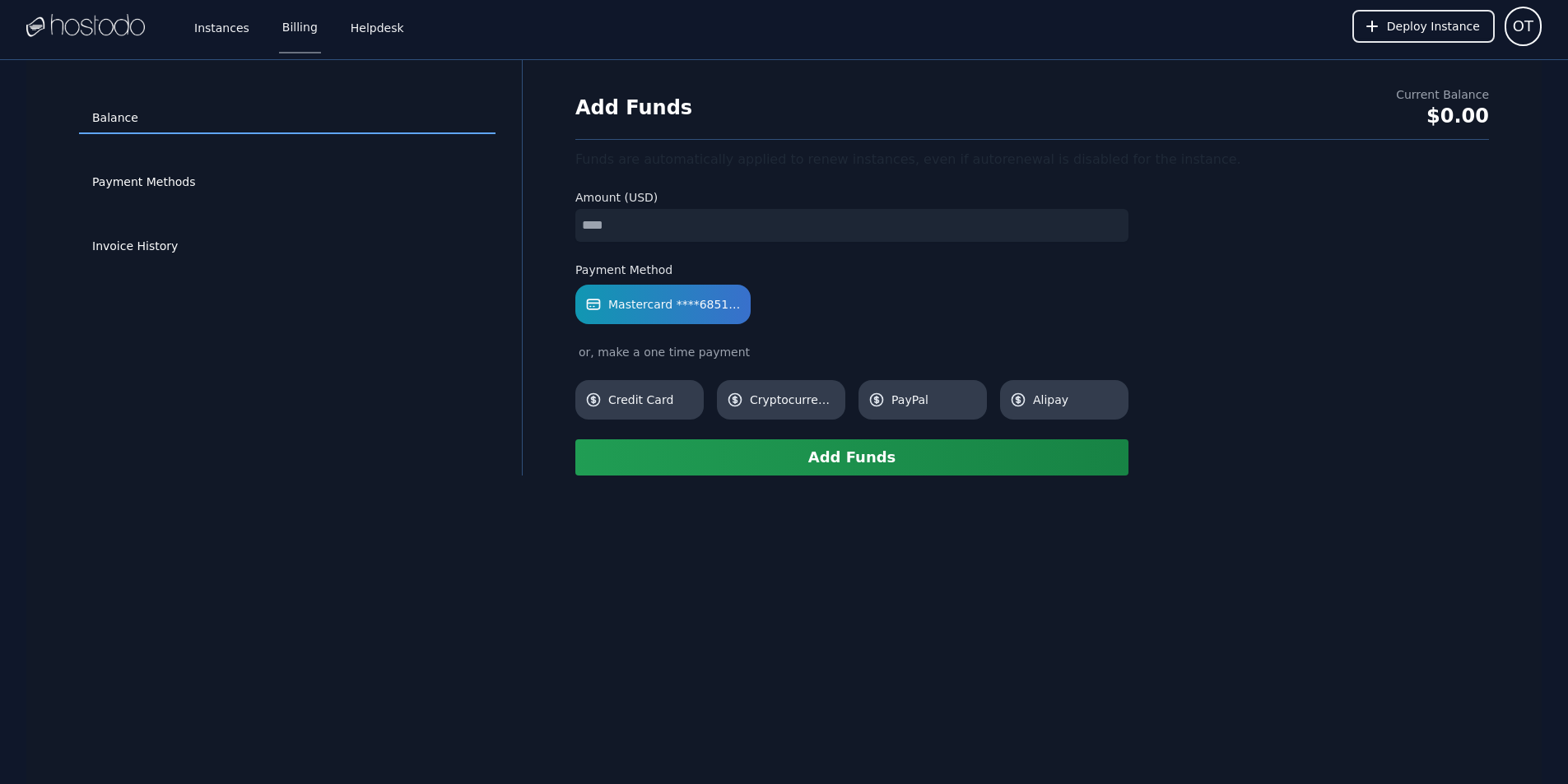
click at [615, 218] on input "number" at bounding box center [852, 224] width 553 height 33
click at [615, 218] on input "***" at bounding box center [852, 224] width 553 height 33
click at [1121, 222] on input "*****" at bounding box center [852, 224] width 553 height 33
click at [1119, 220] on input "*****" at bounding box center [852, 224] width 553 height 33
click at [1115, 218] on input "*****" at bounding box center [852, 224] width 553 height 33
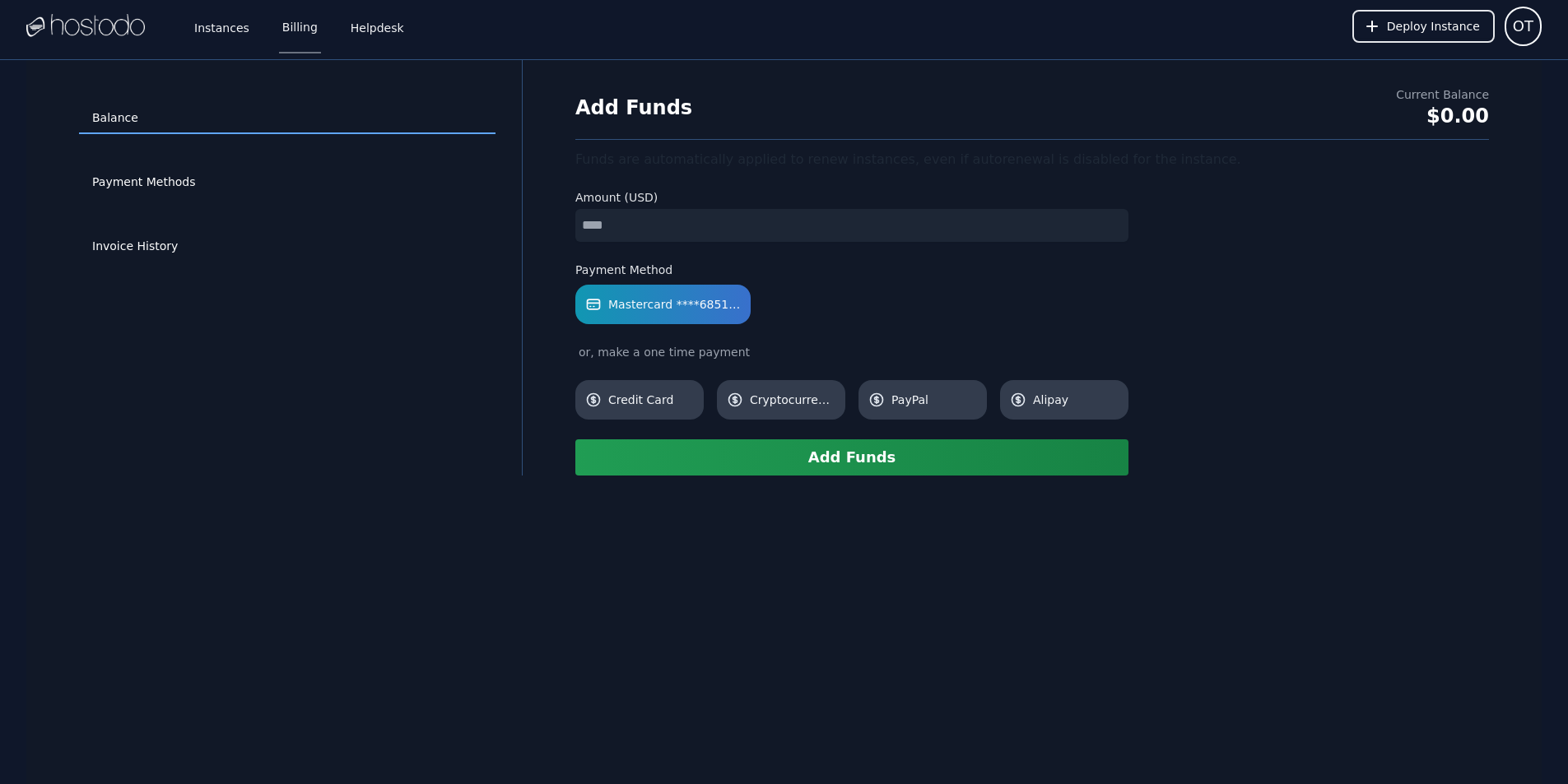
click at [1115, 218] on input "*****" at bounding box center [852, 224] width 553 height 33
drag, startPoint x: 1033, startPoint y: 218, endPoint x: 485, endPoint y: 237, distance: 548.3
click at [485, 237] on div "Balance Payment Methods Invoice History Add Funds Current Balance $0.00 Funds a…" at bounding box center [784, 268] width 1516 height 415
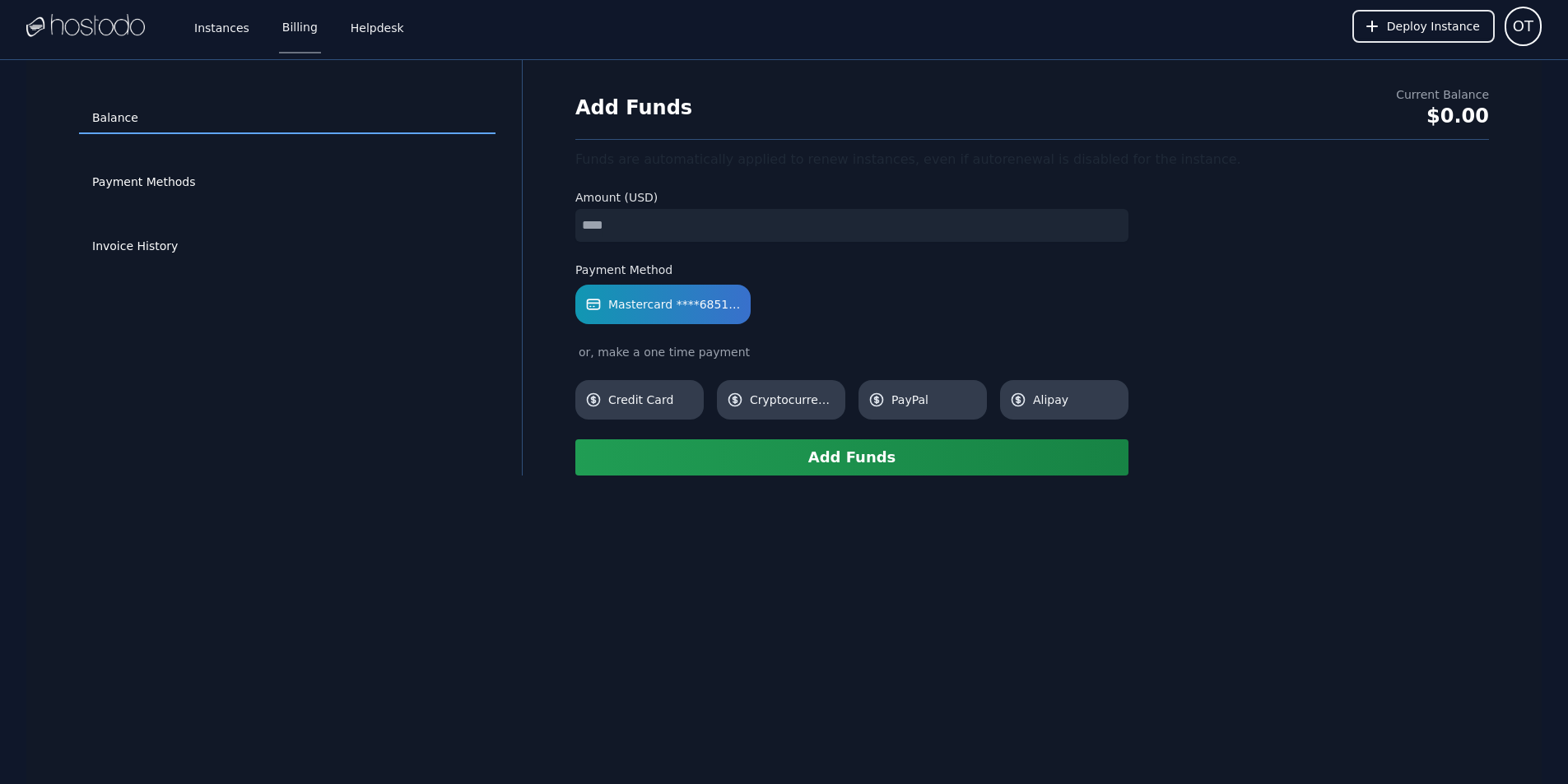
click at [671, 224] on input "*****" at bounding box center [852, 224] width 553 height 33
drag, startPoint x: 671, startPoint y: 224, endPoint x: 488, endPoint y: 221, distance: 183.0
click at [490, 220] on div "Balance Payment Methods Invoice History Add Funds Current Balance $0.00 Funds a…" at bounding box center [784, 268] width 1516 height 415
type input "*"
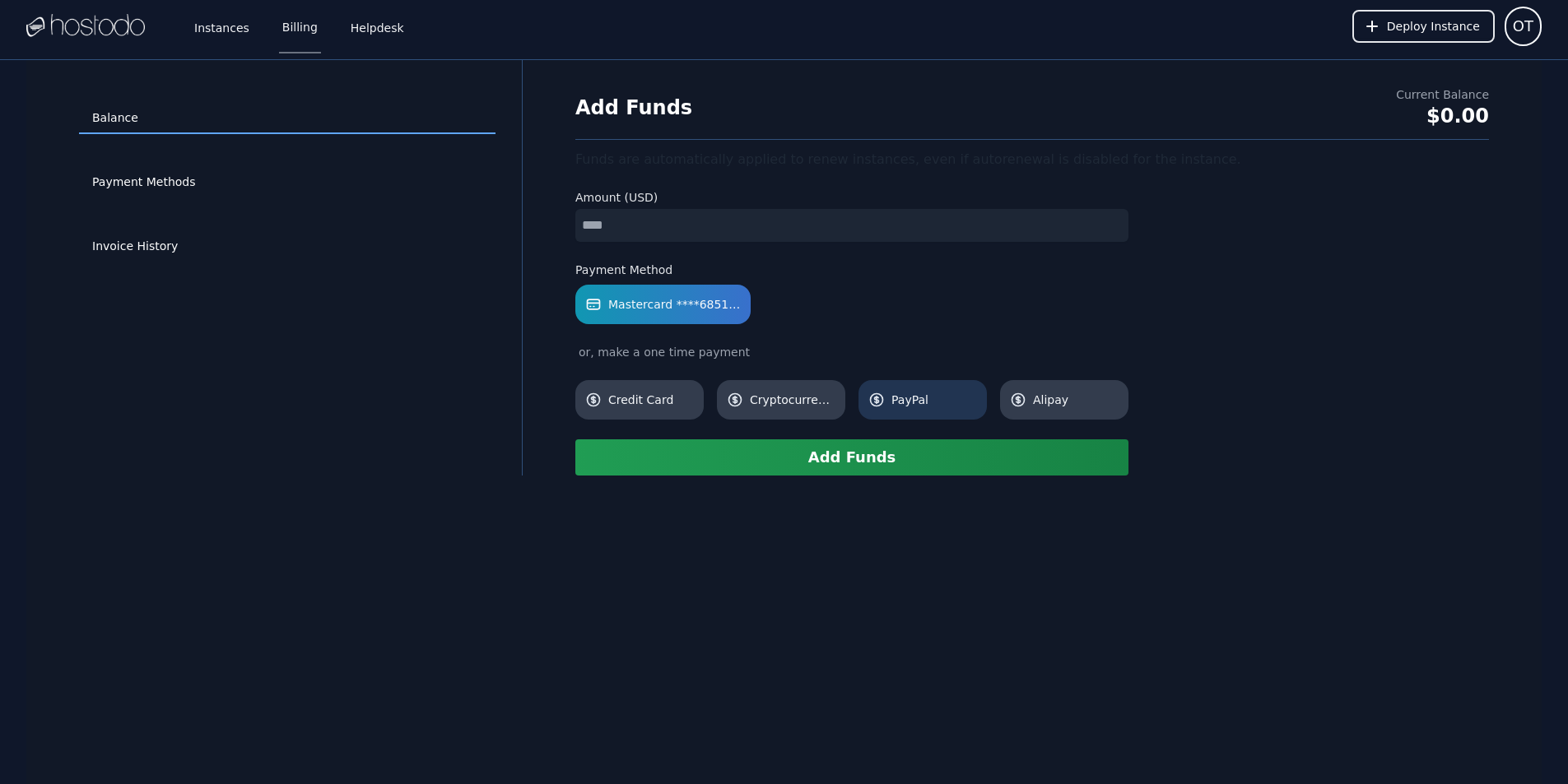
click at [928, 402] on span "PayPal" at bounding box center [934, 399] width 86 height 17
click at [900, 451] on button "Add Funds" at bounding box center [852, 457] width 553 height 37
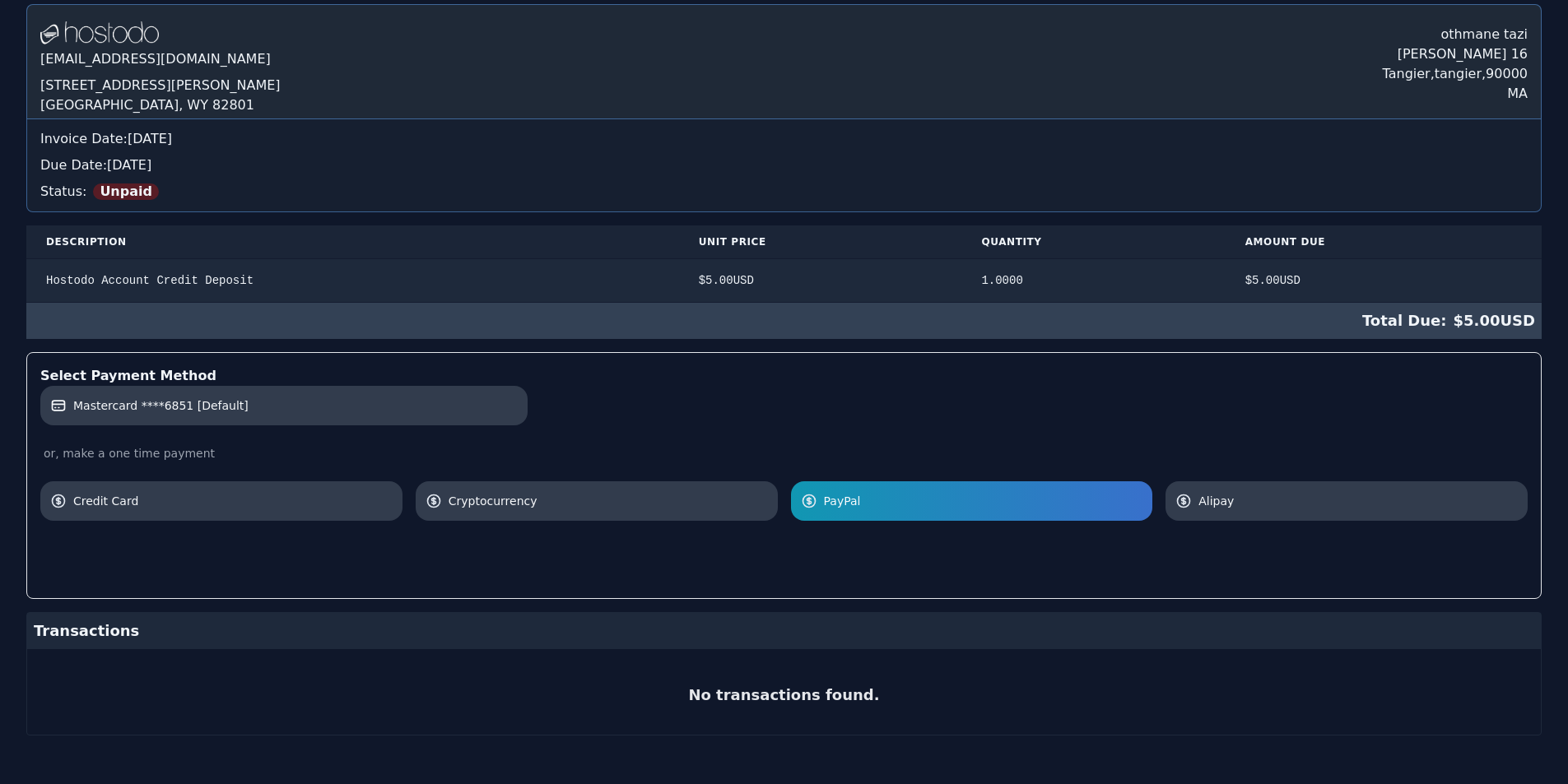
scroll to position [169, 0]
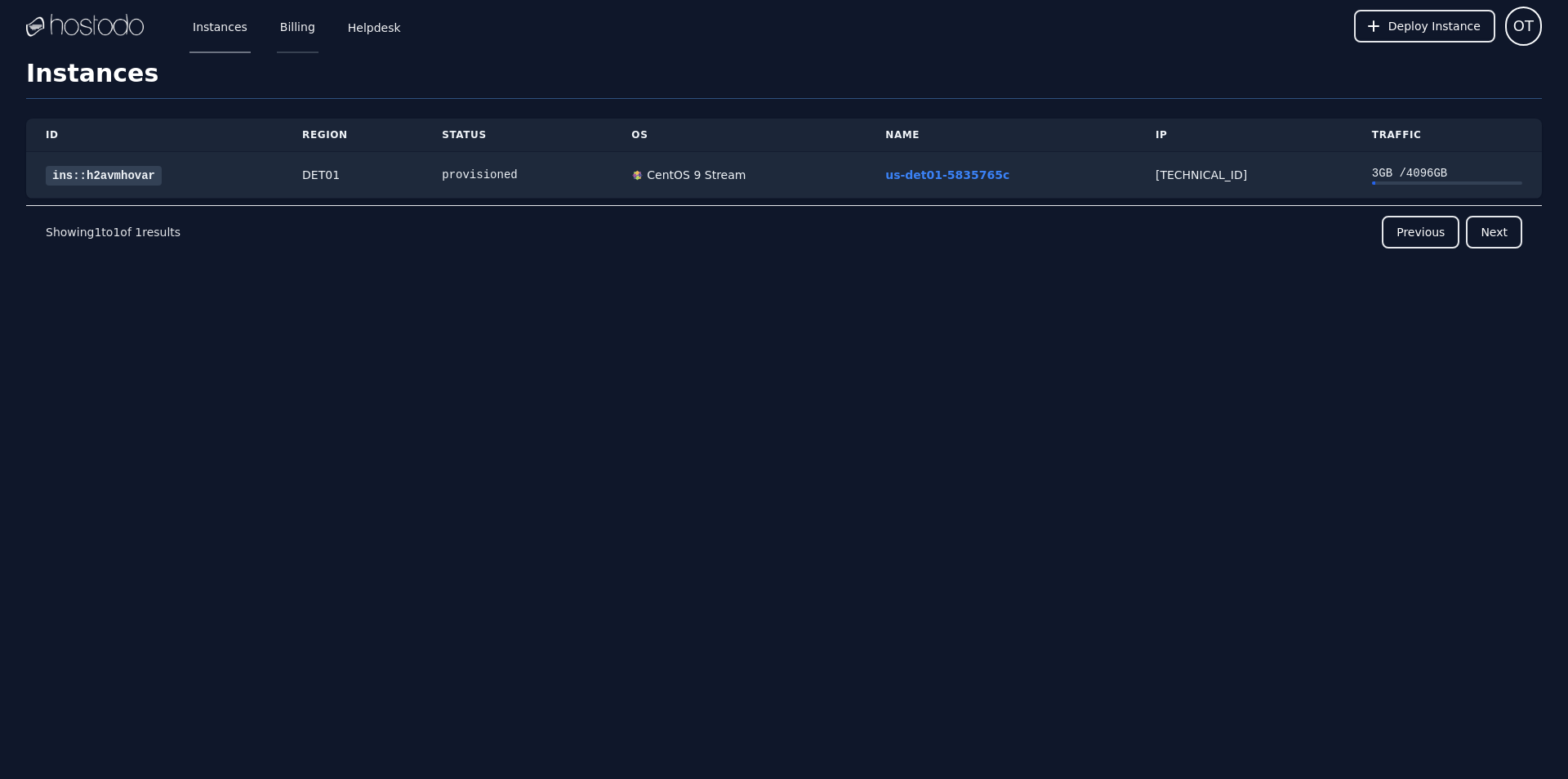
click at [290, 29] on link "Billing" at bounding box center [297, 26] width 41 height 54
